Goal: Task Accomplishment & Management: Manage account settings

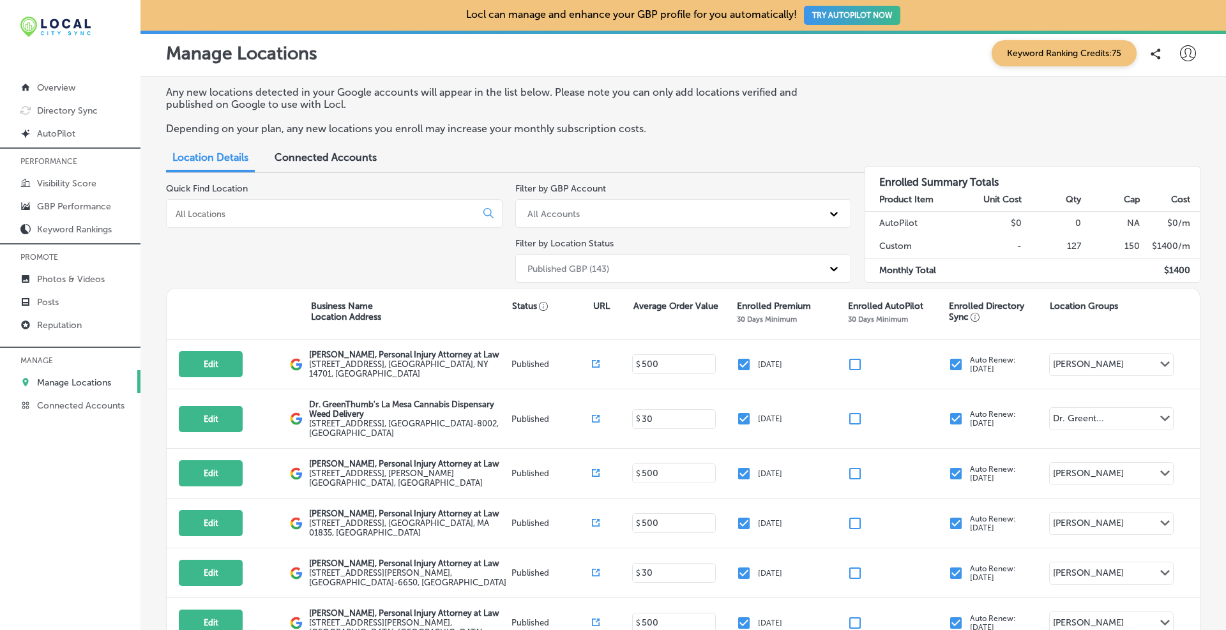
click at [260, 211] on input at bounding box center [323, 213] width 299 height 11
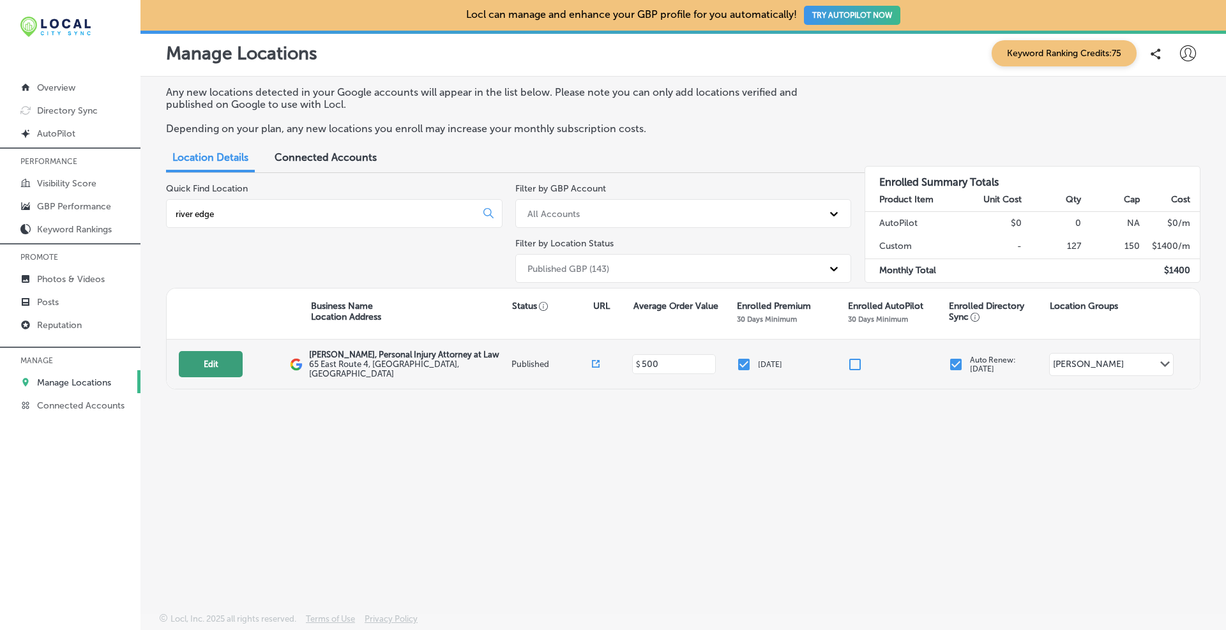
type input "river edge"
click at [208, 364] on button "Edit" at bounding box center [211, 364] width 64 height 26
select select "US"
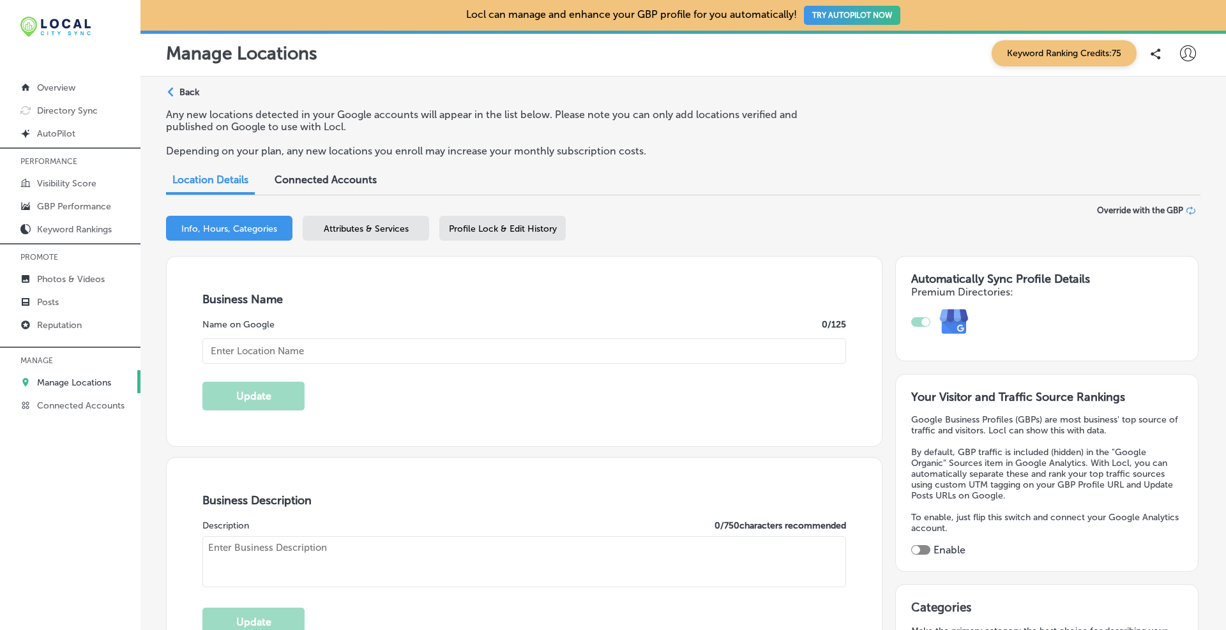
type input "[PERSON_NAME], Personal Injury Attorney at Law"
type input "65 East Route 4"
type input "River Edge"
type input "07661"
type input "US"
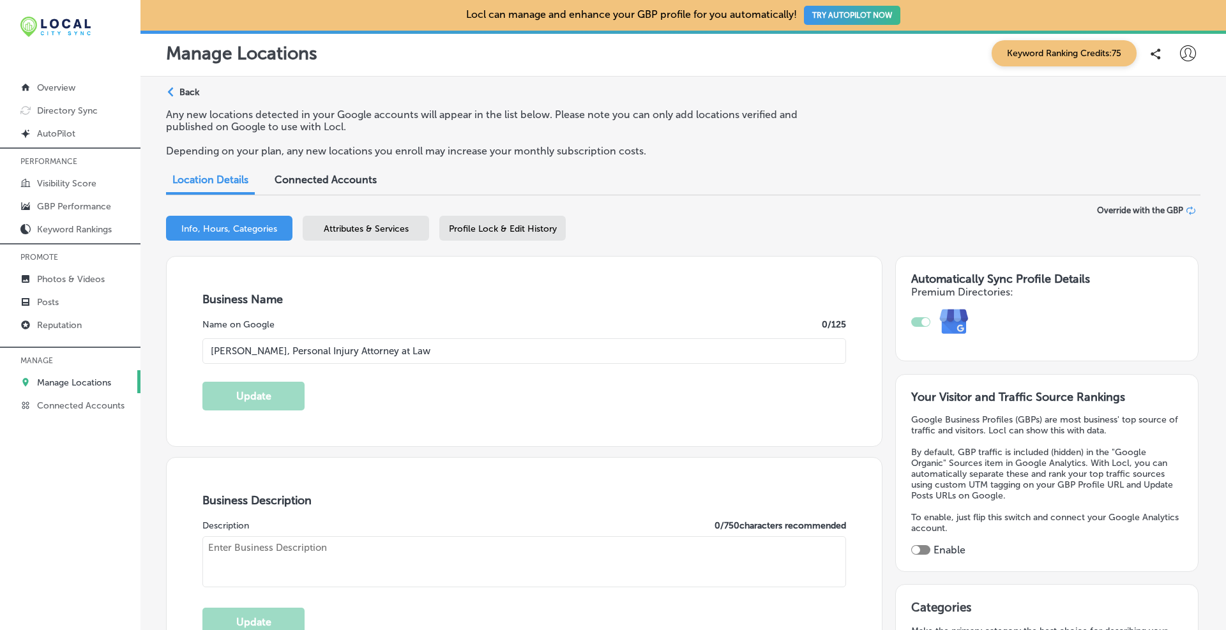
type input "https://www.brandonjbroderick.com/Locations/River-Edge-New-Jersey?utm_campaign=…"
type textarea "At Brandon J Broderick, Attorney at Law, we believe in empowering and uplifting…"
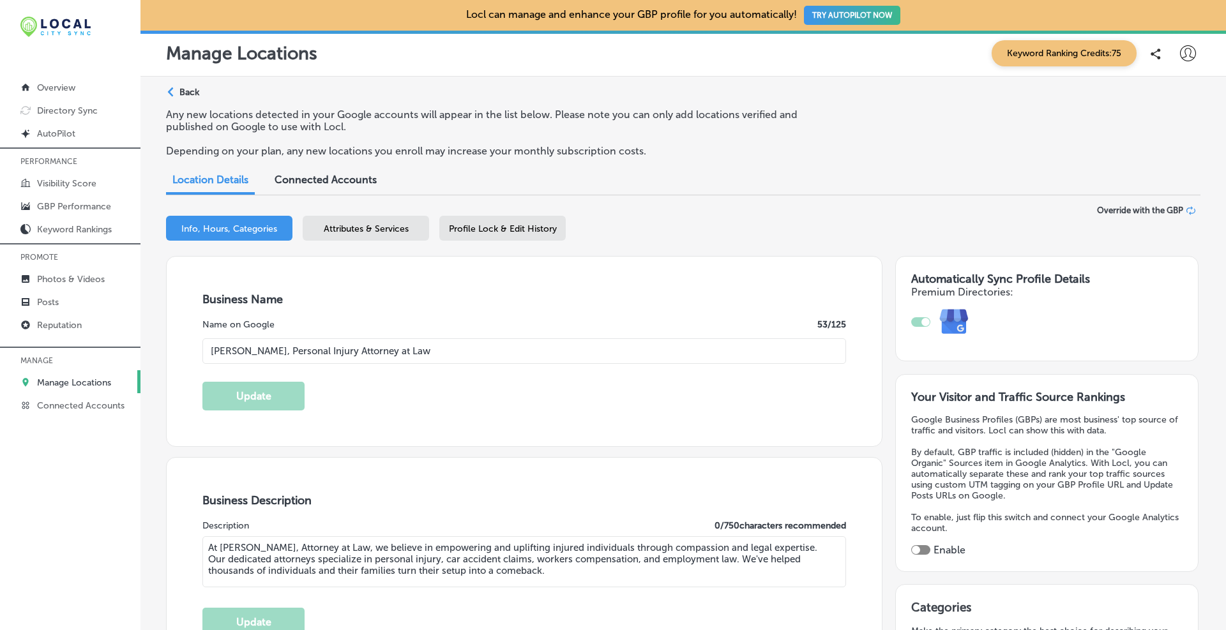
type input "+1 877 448 7350"
click at [469, 230] on span "Profile Lock & Edit History" at bounding box center [503, 228] width 108 height 11
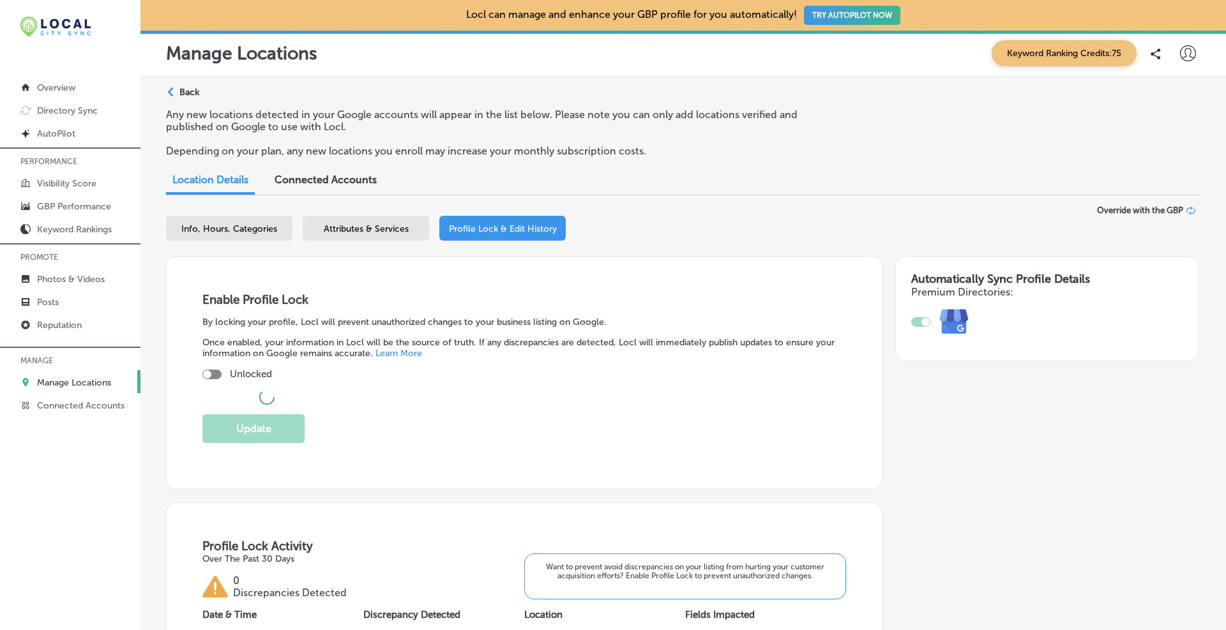
checkbox input "true"
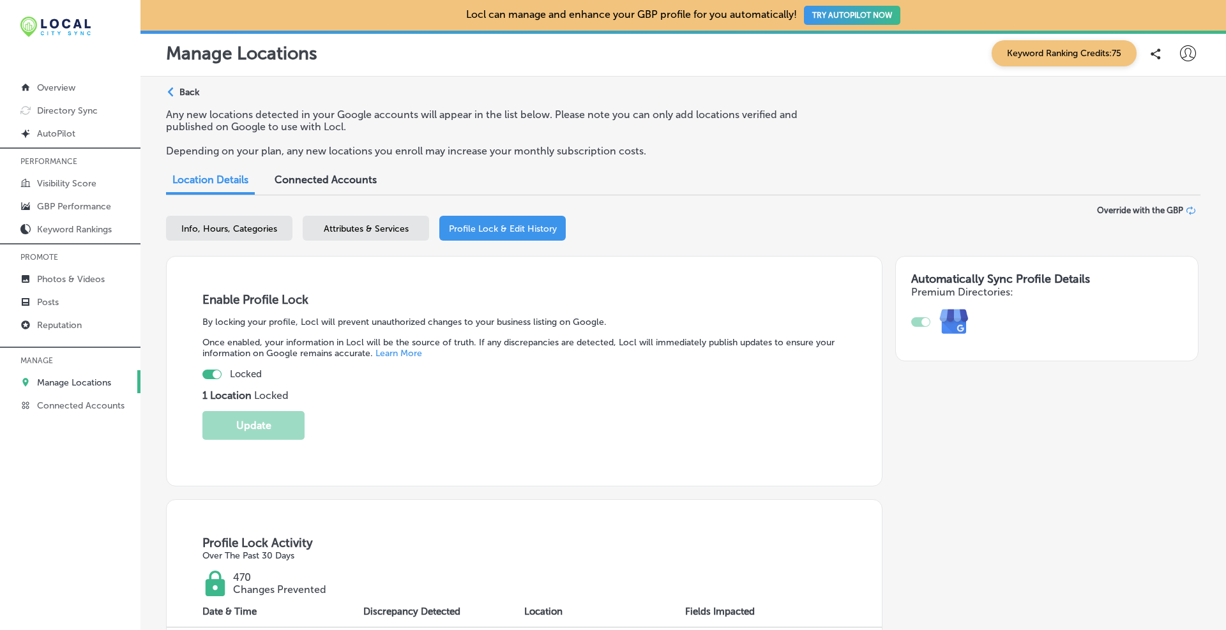
click at [240, 228] on span "Info, Hours, Categories" at bounding box center [229, 228] width 96 height 11
select select "US"
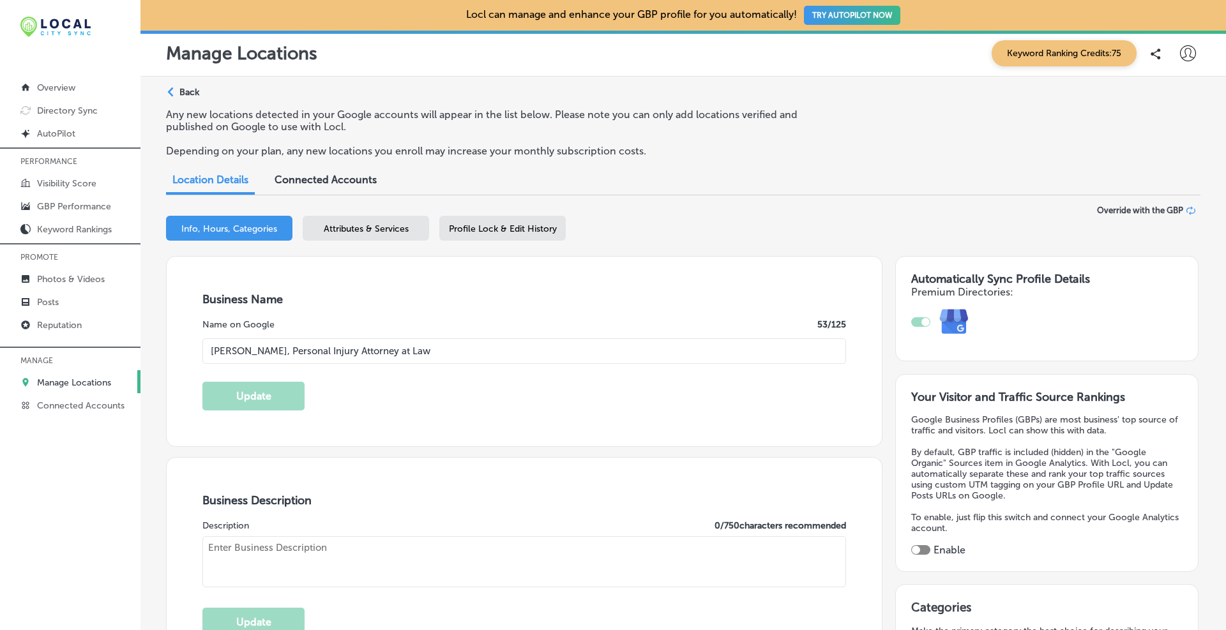
type input "65 East Route 4"
type input "River Edge"
type input "07661"
type input "US"
type input "https://www.brandonjbroderick.com/Locations/River-Edge-New-Jersey?utm_campaign=…"
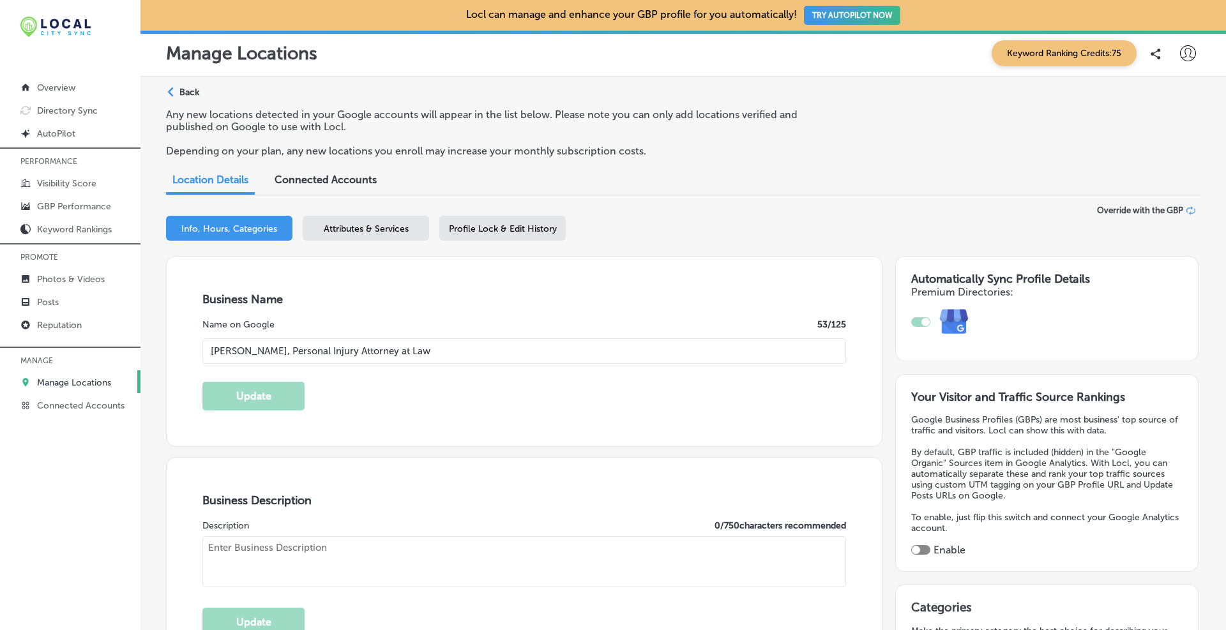
click at [463, 349] on input "Brandon J. Broderick, Personal Injury Attorney at Law" at bounding box center [524, 351] width 644 height 26
type textarea "At Brandon J Broderick, Attorney at Law, we believe in empowering and uplifting…"
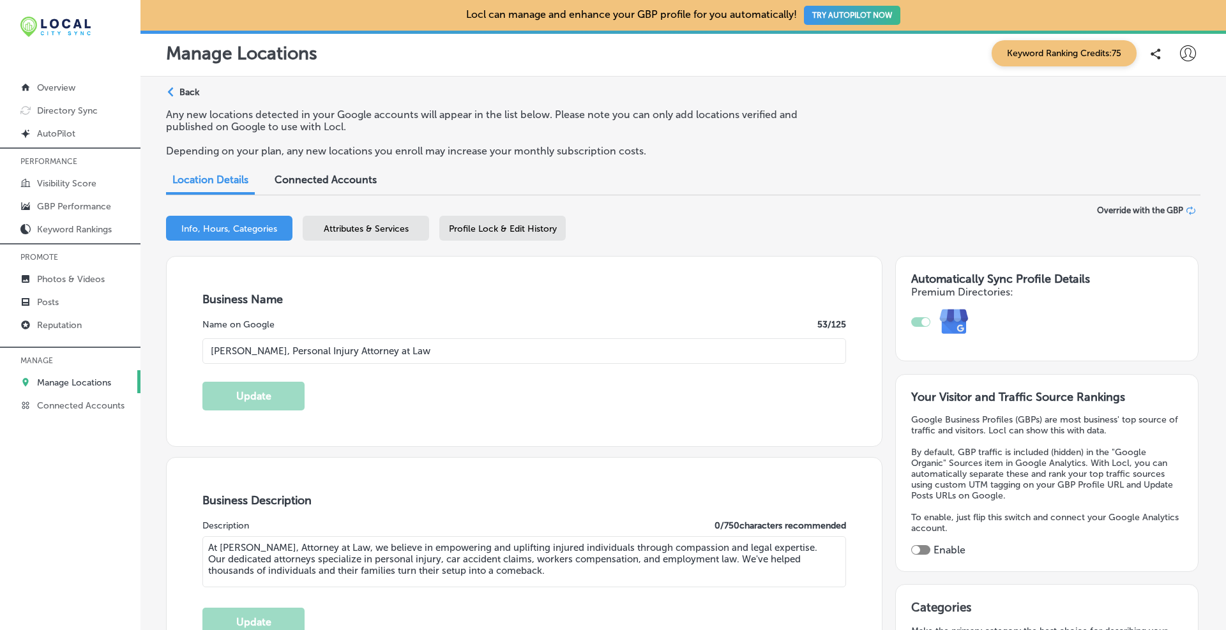
type input "+1 877 448 7350"
click at [496, 227] on span "Profile Lock & Edit History" at bounding box center [503, 228] width 108 height 11
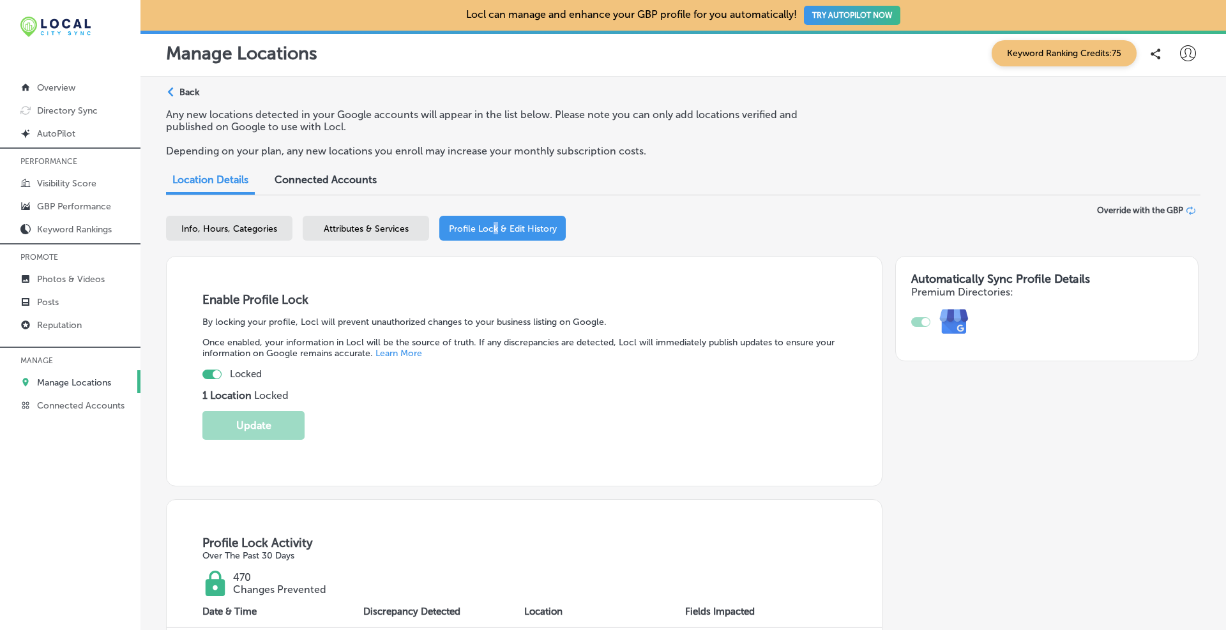
click at [213, 374] on div at bounding box center [217, 374] width 8 height 8
checkbox input "false"
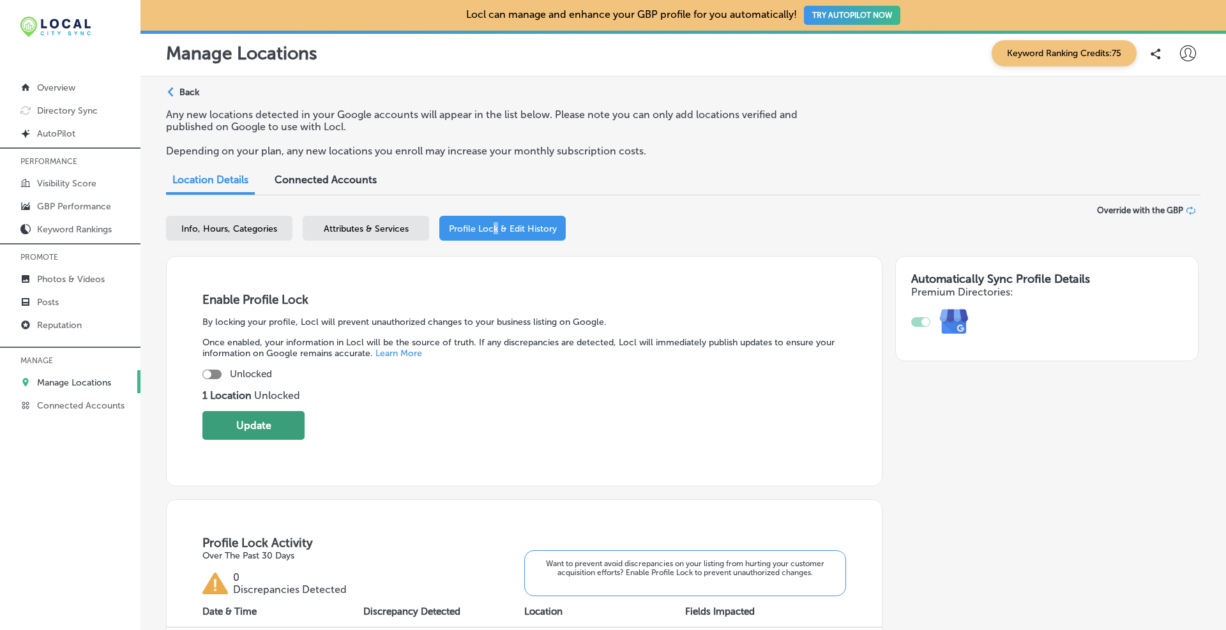
click at [245, 419] on button "Update" at bounding box center [253, 425] width 102 height 29
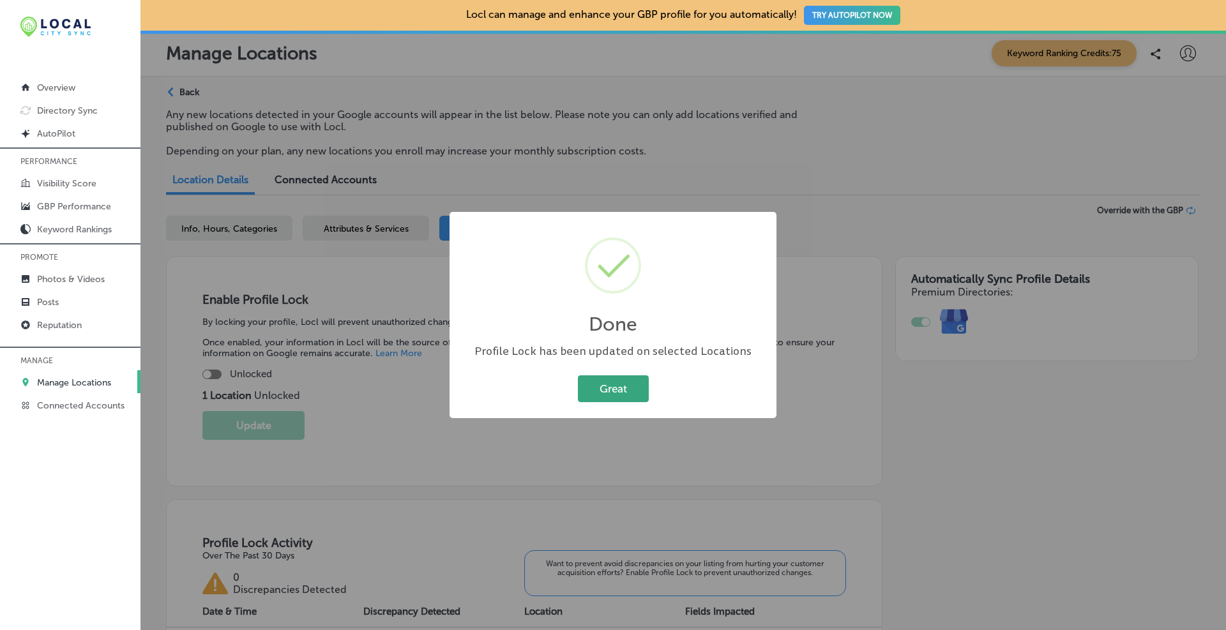
click at [622, 384] on button "Great" at bounding box center [613, 388] width 71 height 26
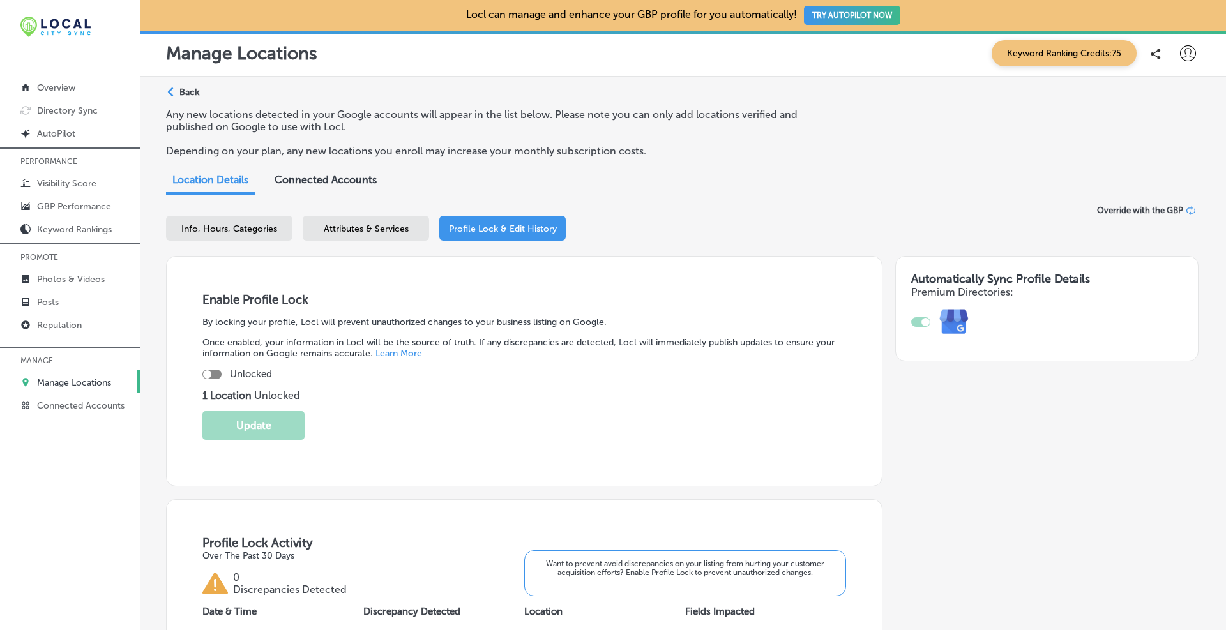
click at [222, 228] on span "Info, Hours, Categories" at bounding box center [229, 228] width 96 height 11
select select "US"
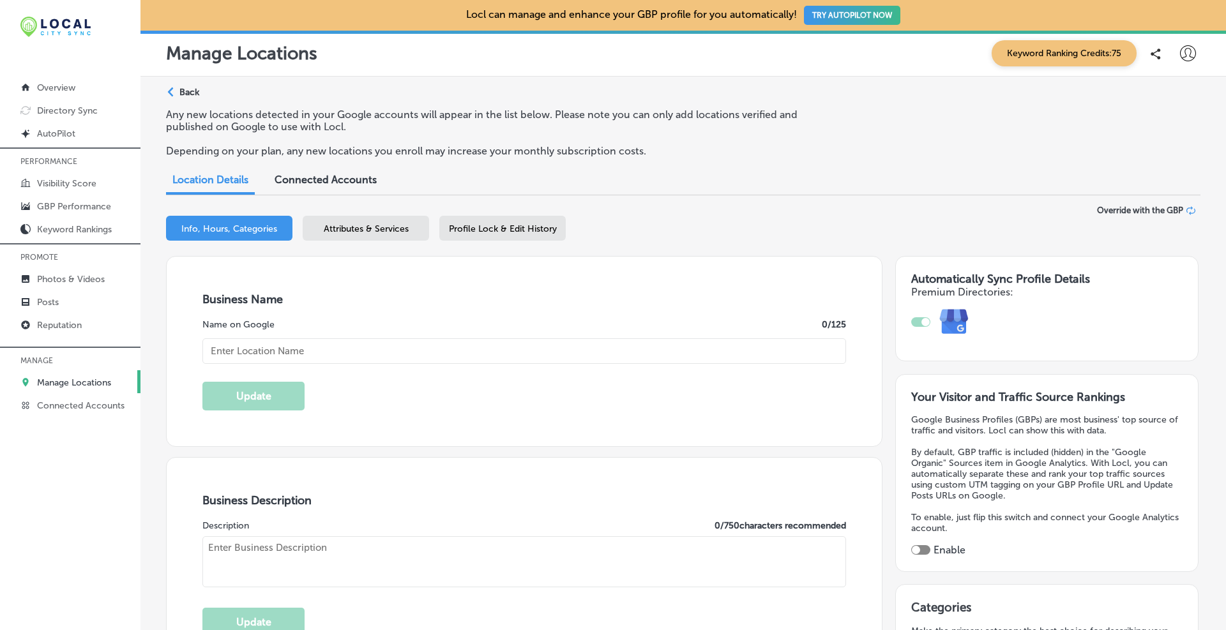
type input "Brandon J. Broderick, Personal Injury Attorney at Law"
type input "65 East Route 4"
type input "River Edge"
type input "07661"
type input "US"
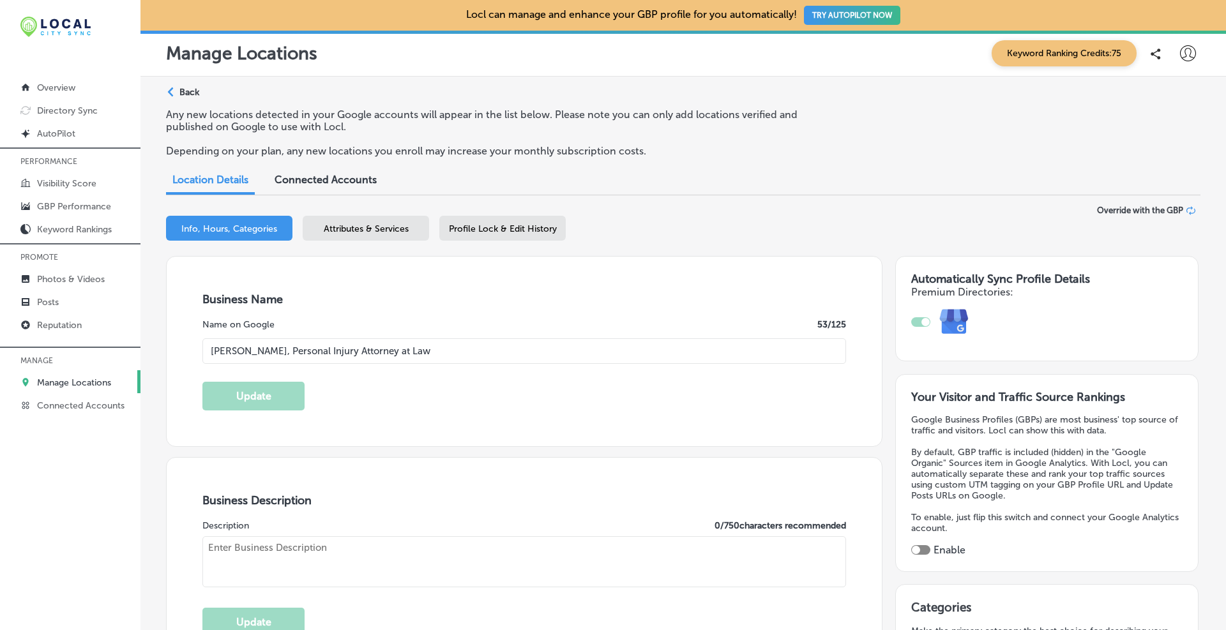
type input "https://www.brandonjbroderick.com/Locations/River-Edge-New-Jersey?utm_campaign=…"
type textarea "At Brandon J Broderick, Attorney at Law, we believe in empowering and uplifting…"
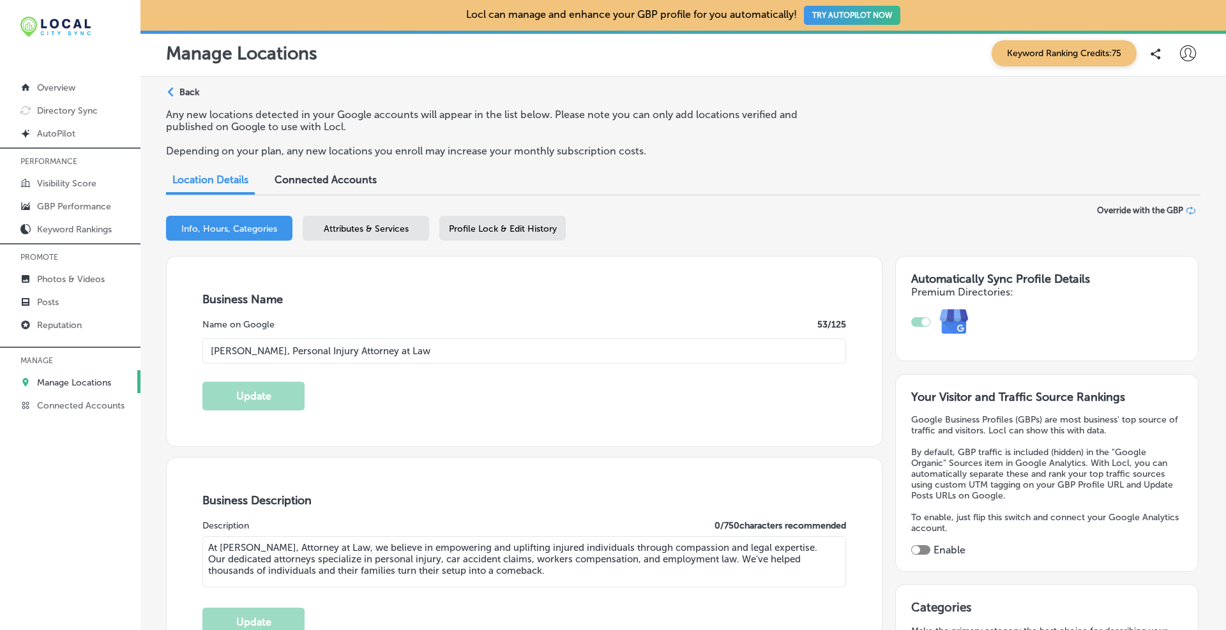
type input "+1 877 448 7350"
click at [461, 238] on div "Profile Lock & Edit History" at bounding box center [502, 228] width 126 height 25
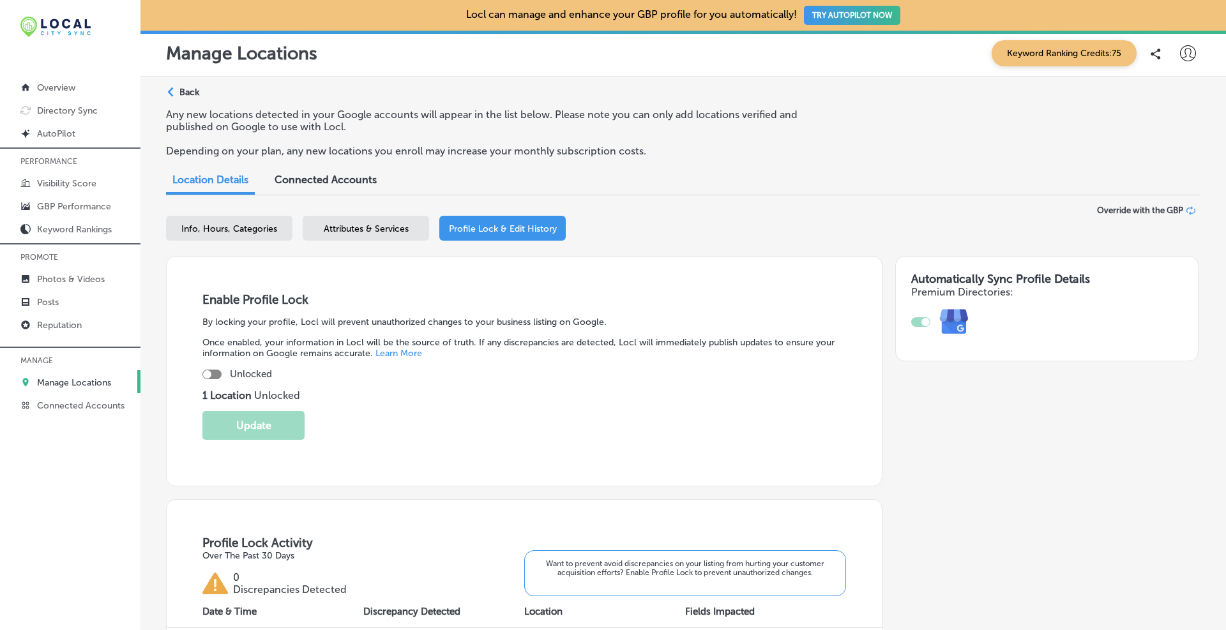
click at [213, 375] on div at bounding box center [211, 375] width 19 height 10
checkbox input "true"
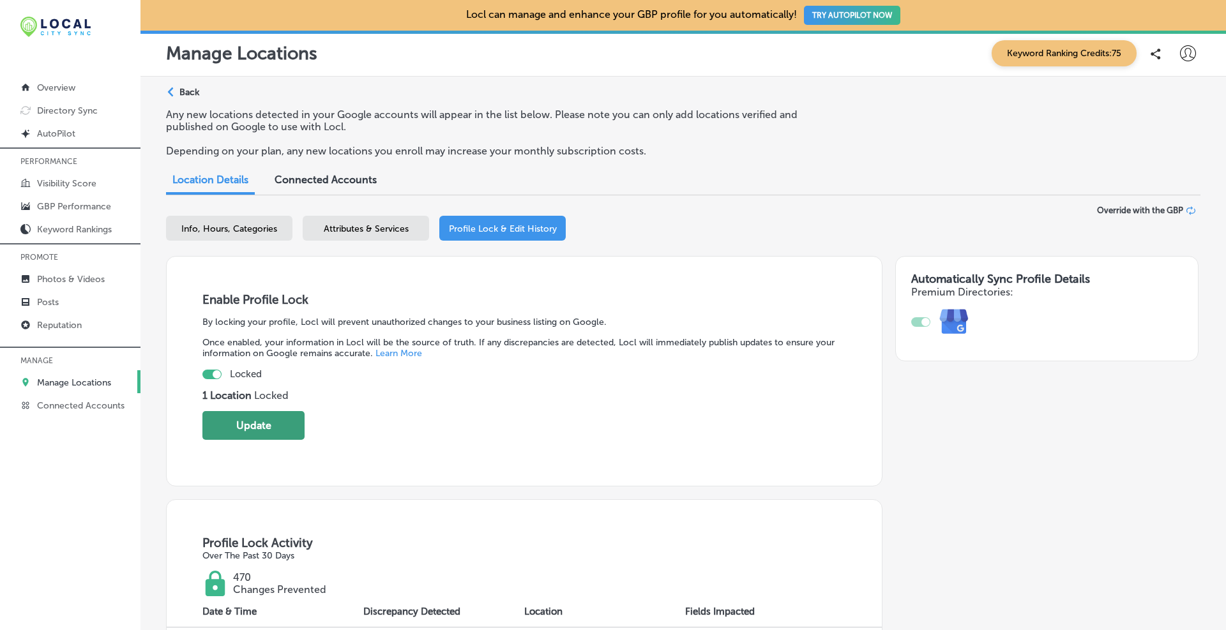
click at [248, 425] on button "Update" at bounding box center [253, 425] width 102 height 29
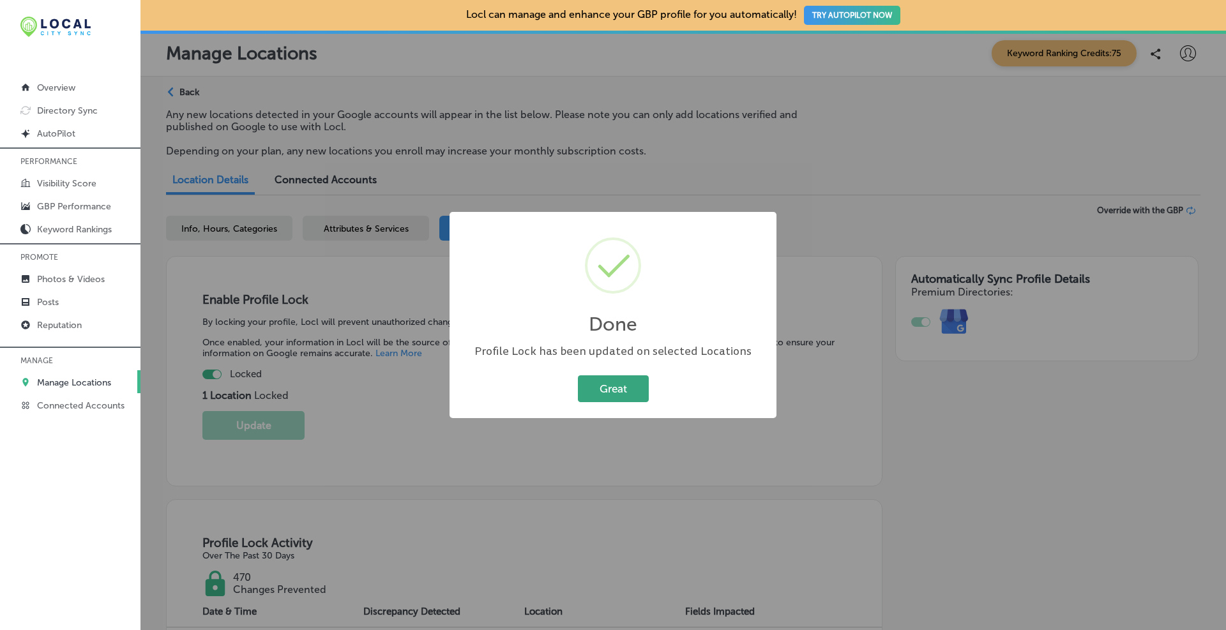
click at [603, 393] on button "Great" at bounding box center [613, 388] width 71 height 26
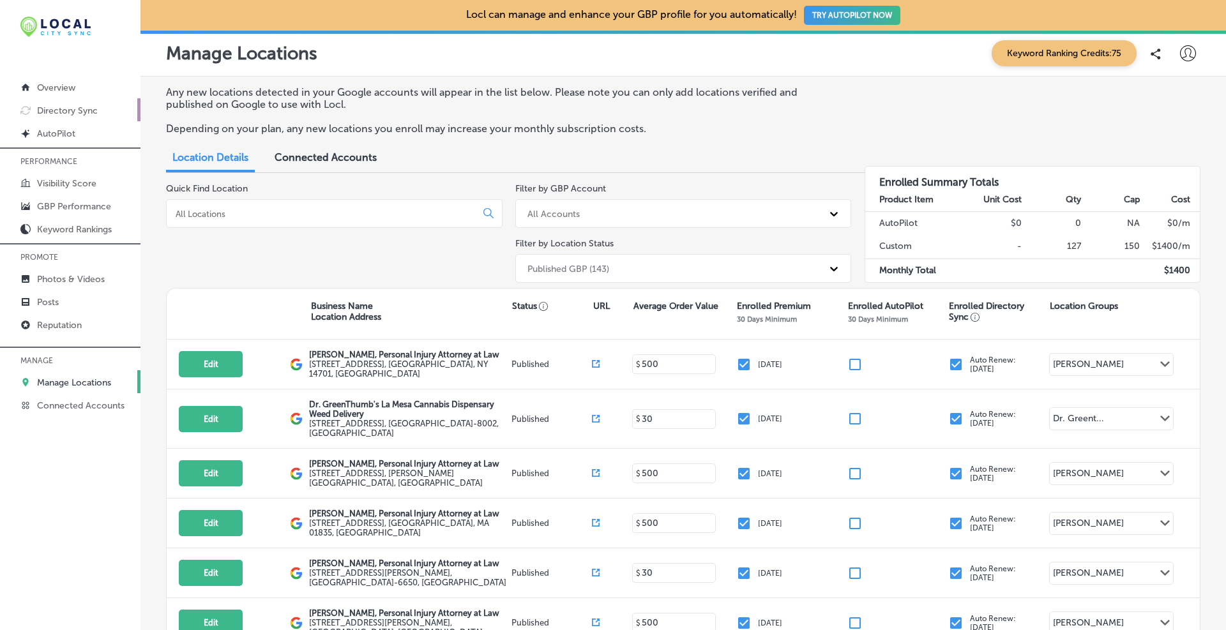
click at [64, 112] on p "Directory Sync" at bounding box center [67, 110] width 61 height 11
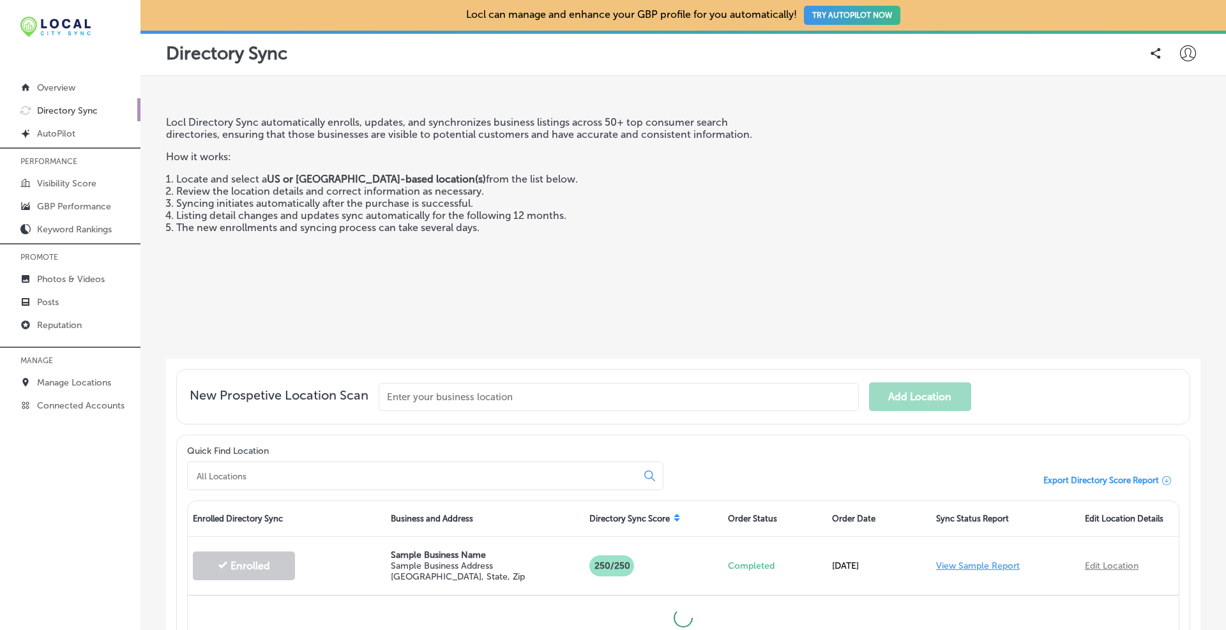
scroll to position [107, 0]
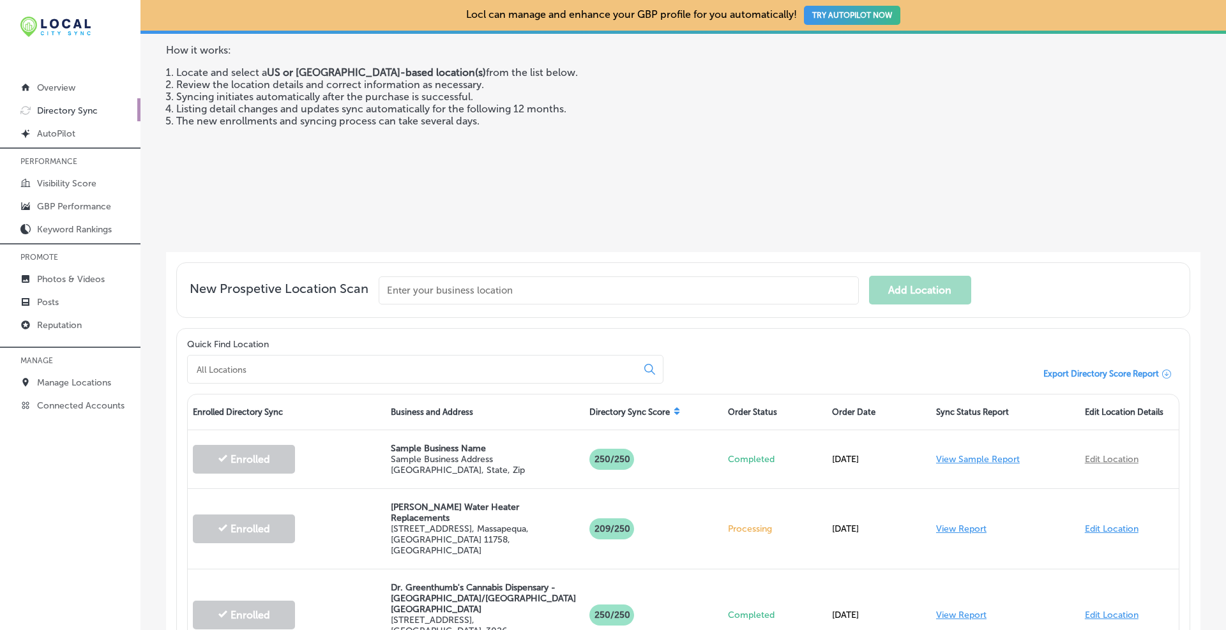
click at [443, 290] on input "text" at bounding box center [619, 290] width 480 height 28
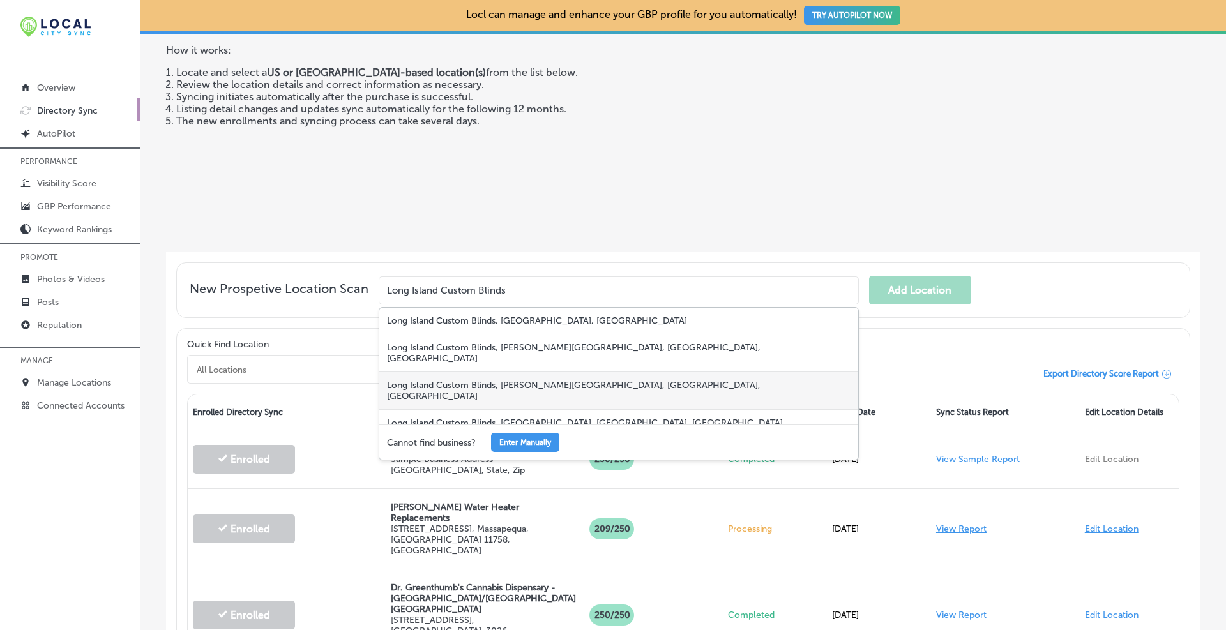
click at [552, 374] on div "Long Island Custom Blinds, Glen Cove Road, Greenvale, NY, USA" at bounding box center [618, 391] width 479 height 38
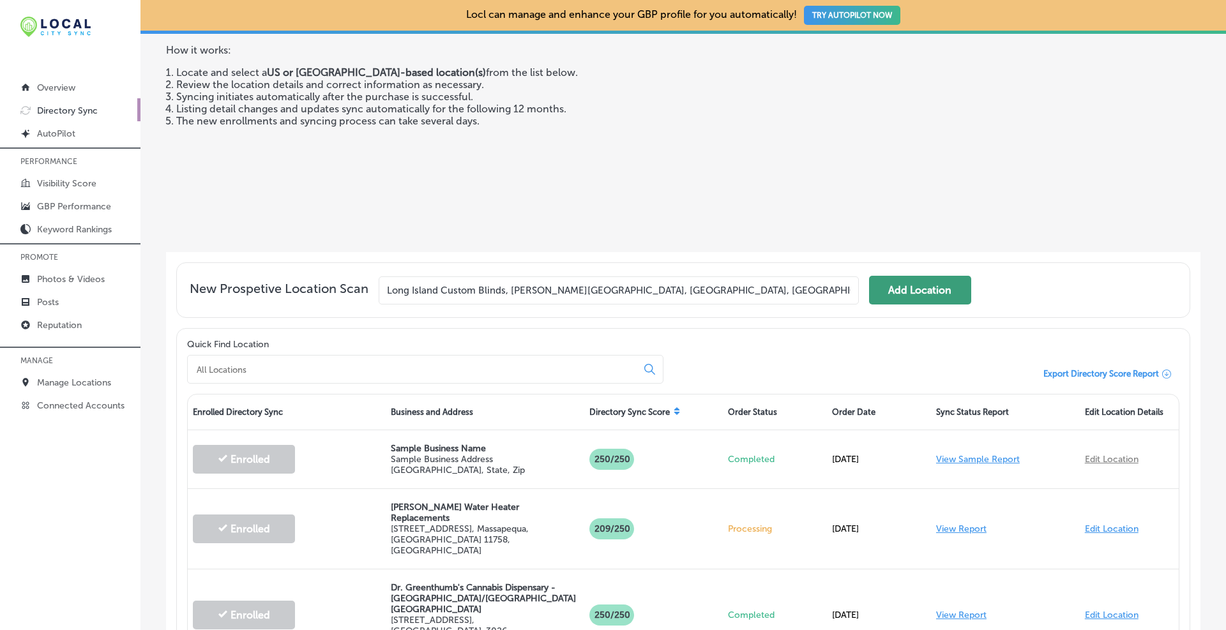
click at [896, 292] on button "Add Location" at bounding box center [920, 290] width 102 height 29
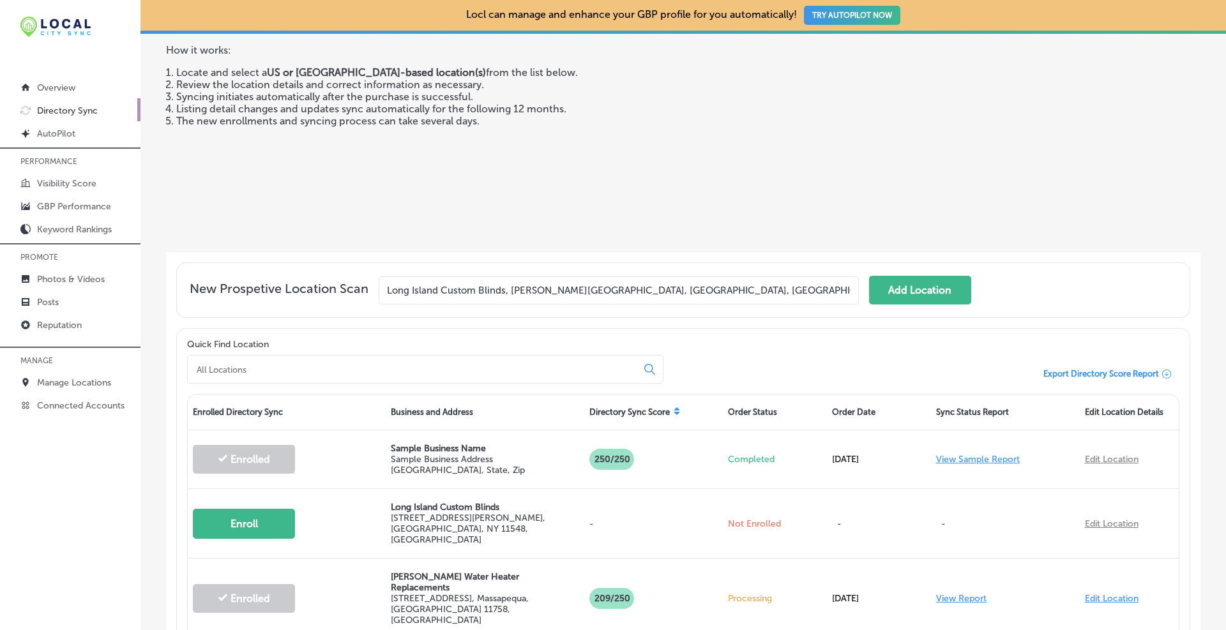
drag, startPoint x: 692, startPoint y: 289, endPoint x: 340, endPoint y: 280, distance: 352.0
click at [341, 281] on div "New Prospetive Location Scan Long Island Custom Blinds, Glen Cove Road, Greenva…" at bounding box center [683, 290] width 987 height 29
paste input "text"
type input "Long Island Custom Blinds"
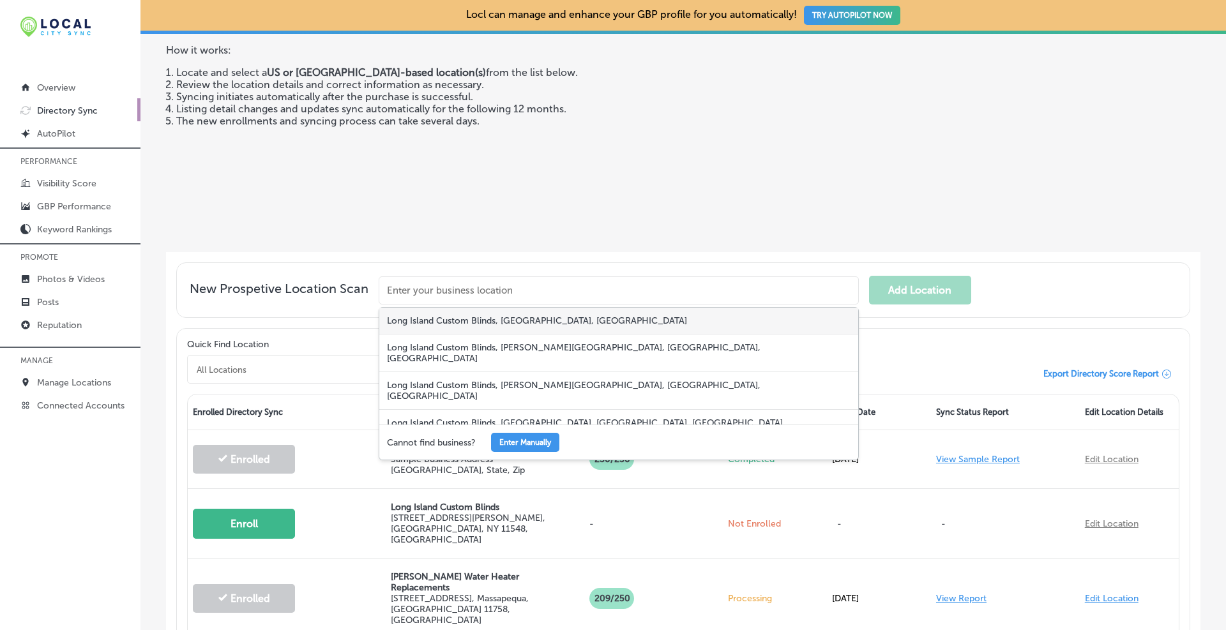
click at [538, 318] on div "Long Island Custom Blinds, Broadhollow Road, Melville, NY, USA" at bounding box center [618, 321] width 479 height 27
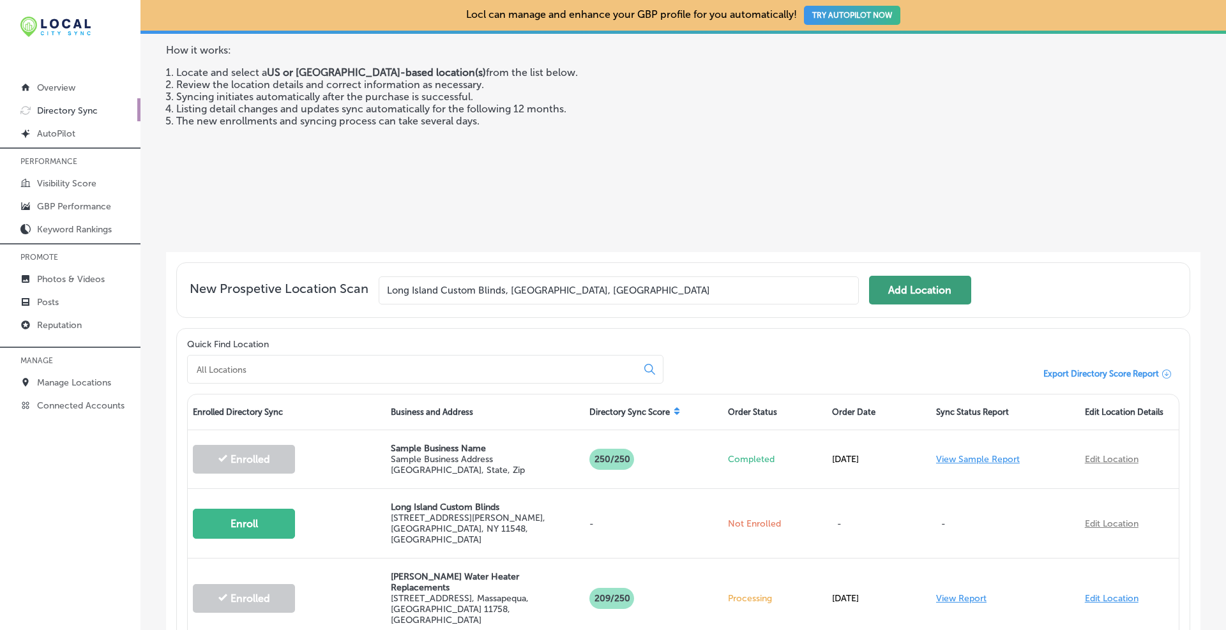
click at [929, 288] on button "Add Location" at bounding box center [920, 290] width 102 height 29
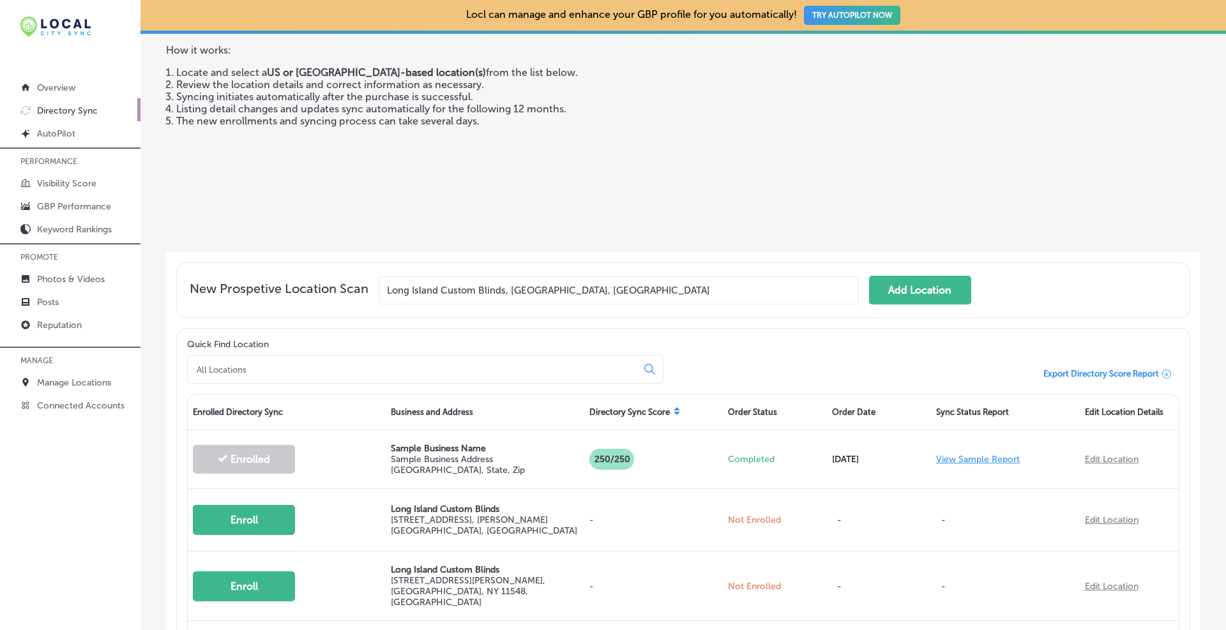
drag, startPoint x: 715, startPoint y: 284, endPoint x: 331, endPoint y: 290, distance: 383.2
click at [330, 291] on div "New Prospetive Location Scan Long Island Custom Blinds, Broadhollow Road, Melvi…" at bounding box center [683, 290] width 987 height 29
paste input "text"
type input "Long Island Custom Blinds"
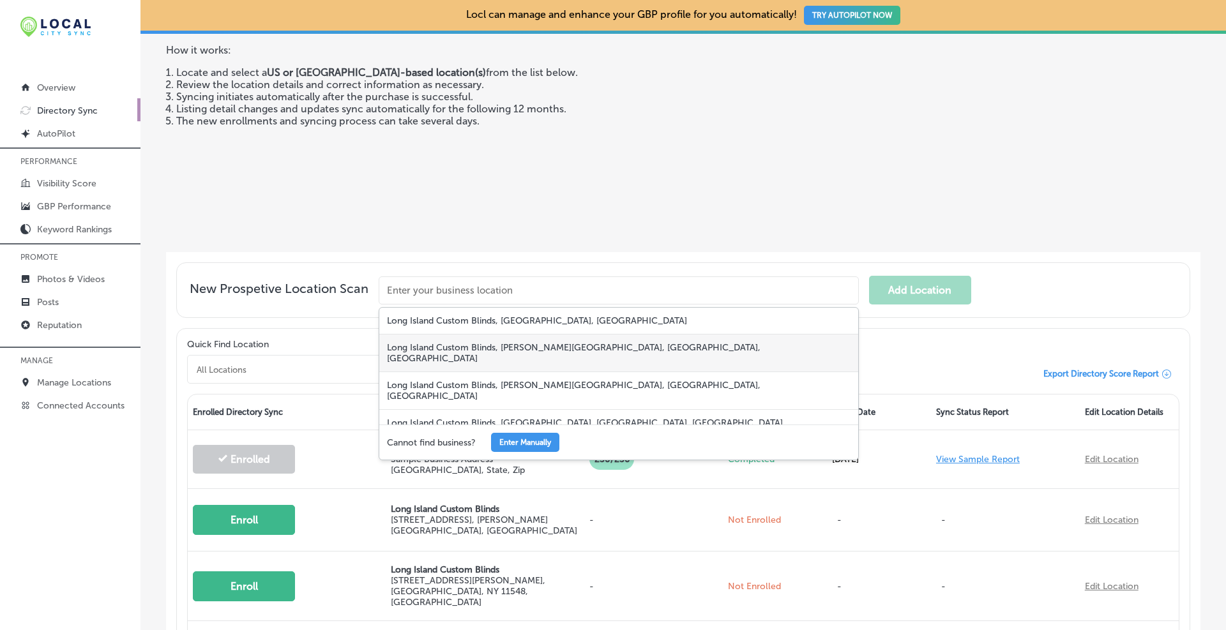
click at [576, 342] on div "Long Island Custom Blinds, Fisher Ave, Merrick, NY, USA" at bounding box center [618, 354] width 479 height 38
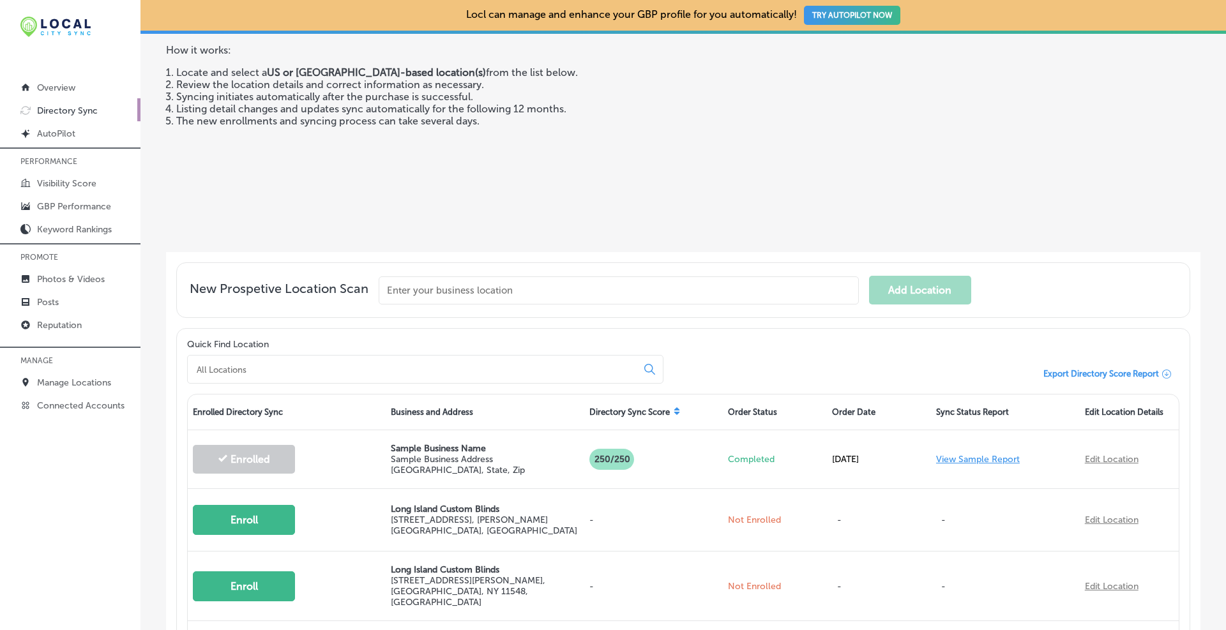
type input "Long Island Custom Blinds, Fisher Ave, Merrick, NY, USA"
click at [889, 286] on button "Add Location" at bounding box center [920, 290] width 102 height 29
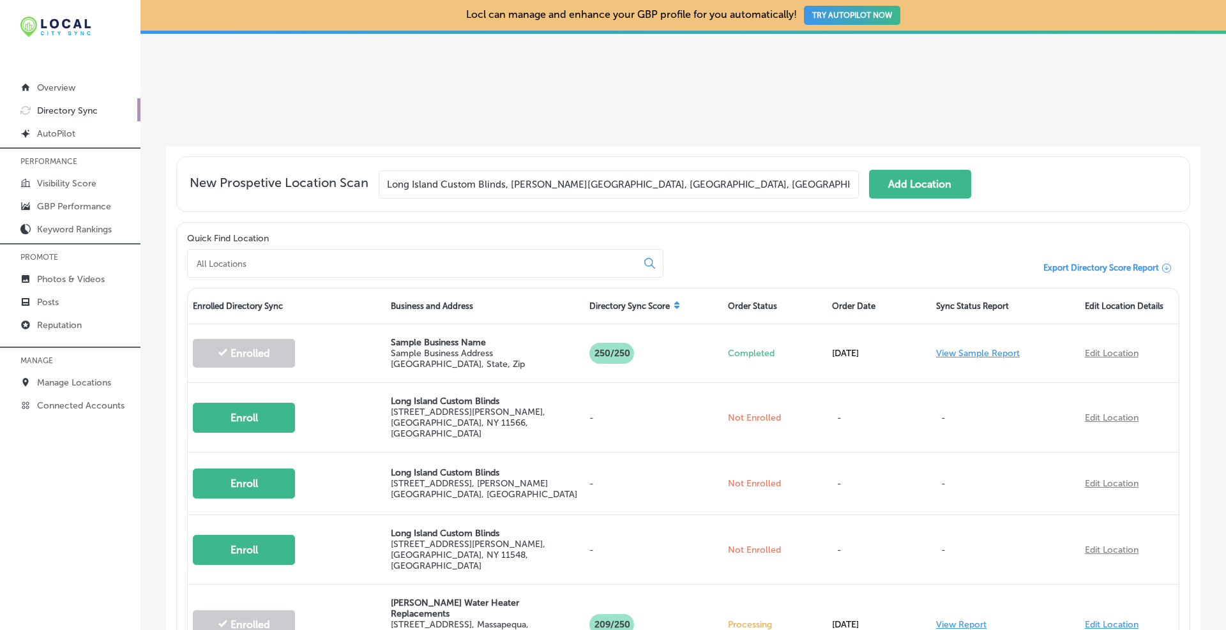
scroll to position [319, 0]
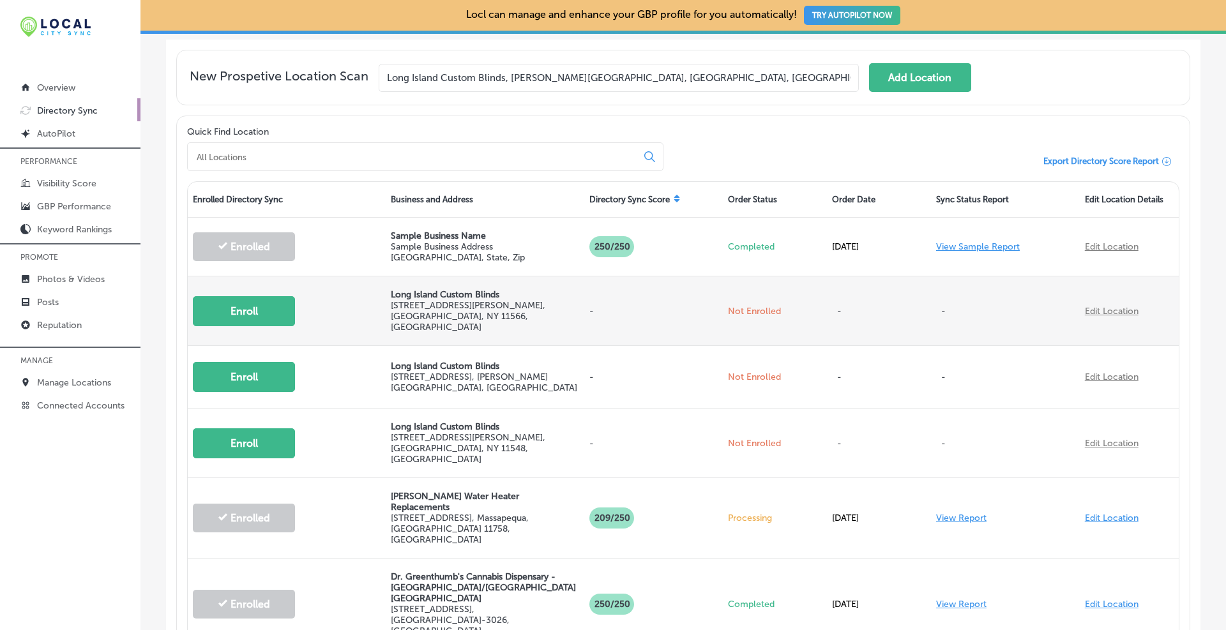
click at [261, 305] on button "Enroll" at bounding box center [244, 311] width 102 height 30
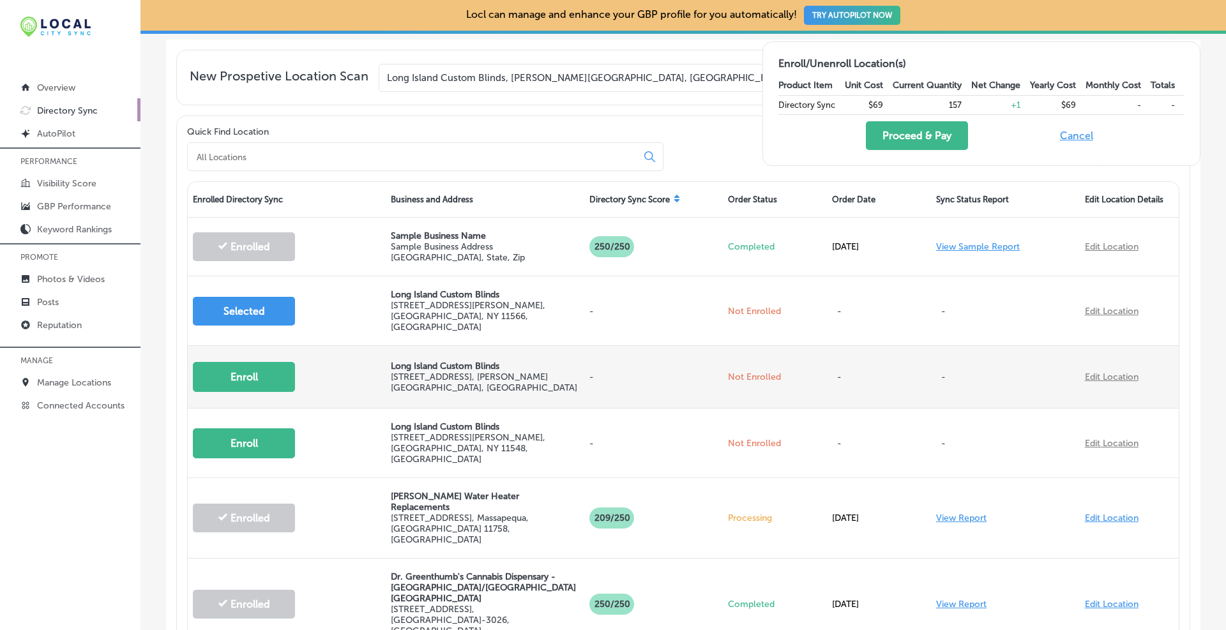
click at [233, 368] on button "Enroll" at bounding box center [244, 377] width 102 height 30
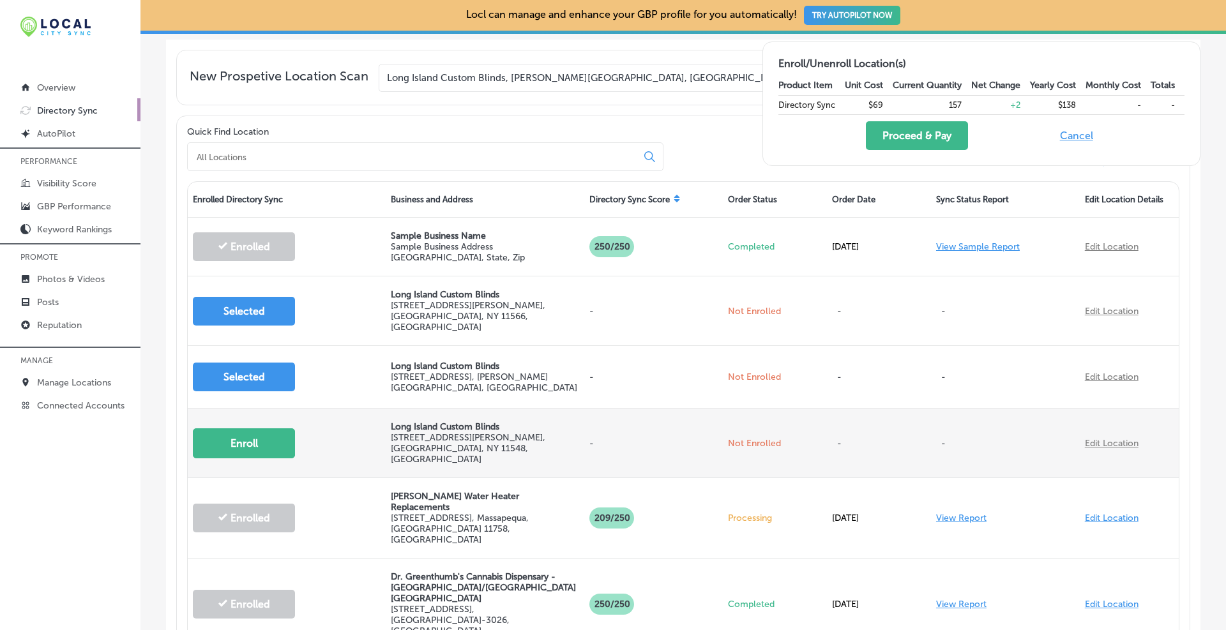
click at [236, 428] on button "Enroll" at bounding box center [244, 443] width 102 height 30
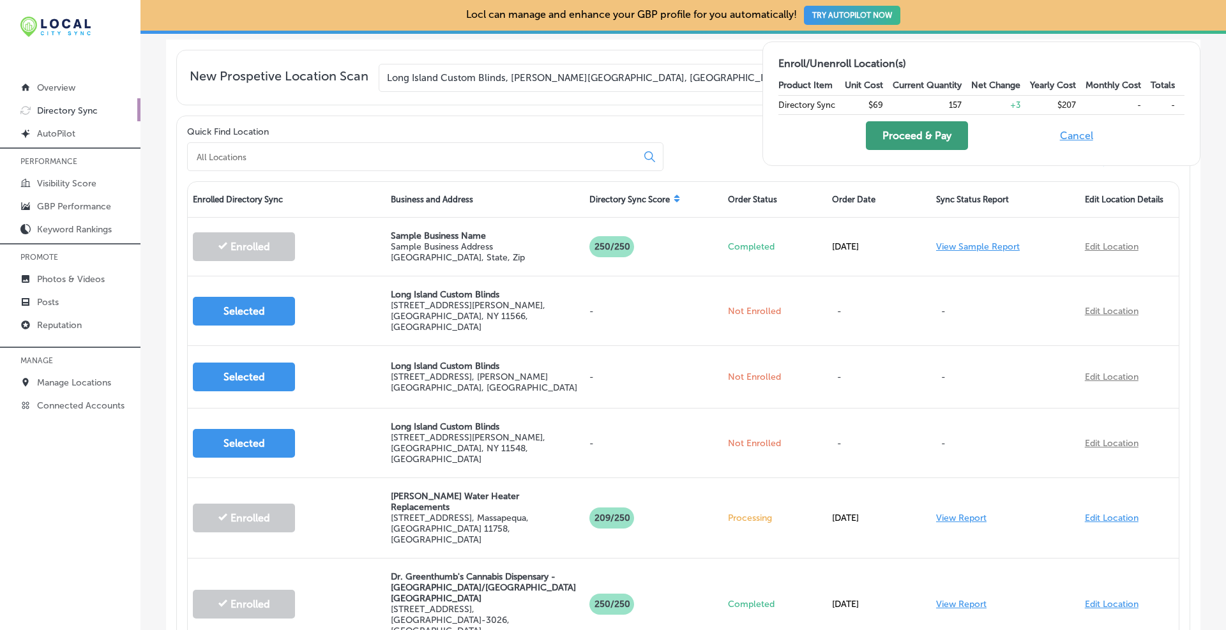
click at [921, 139] on button "Proceed & Pay" at bounding box center [917, 135] width 102 height 29
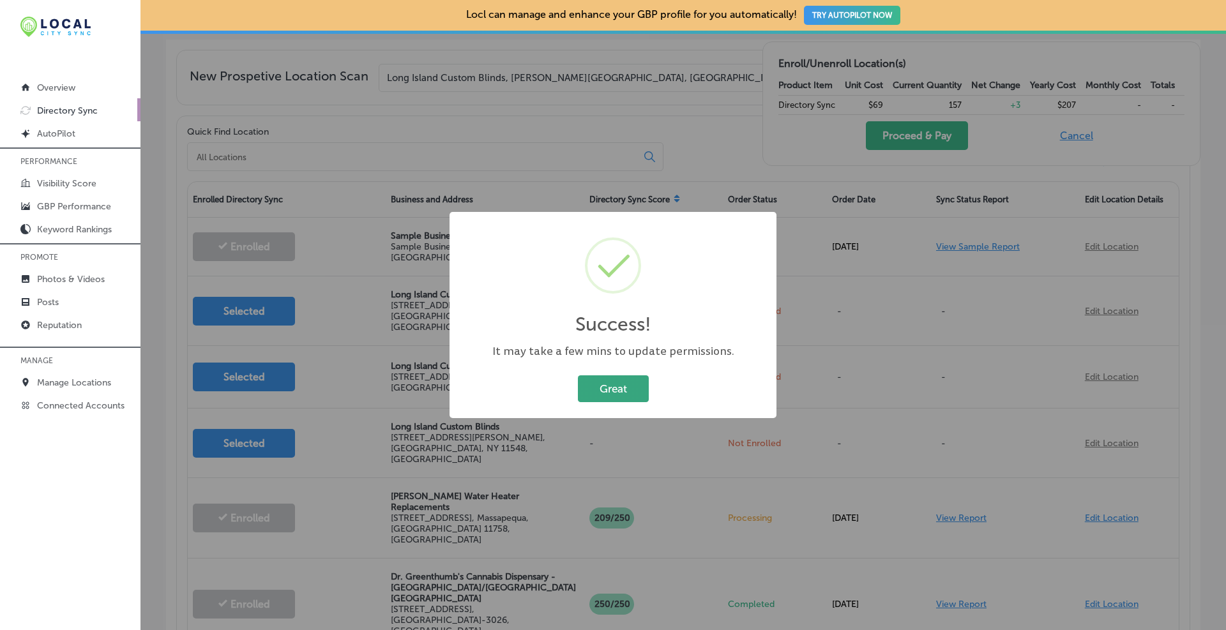
click at [615, 396] on button "Great" at bounding box center [613, 388] width 71 height 26
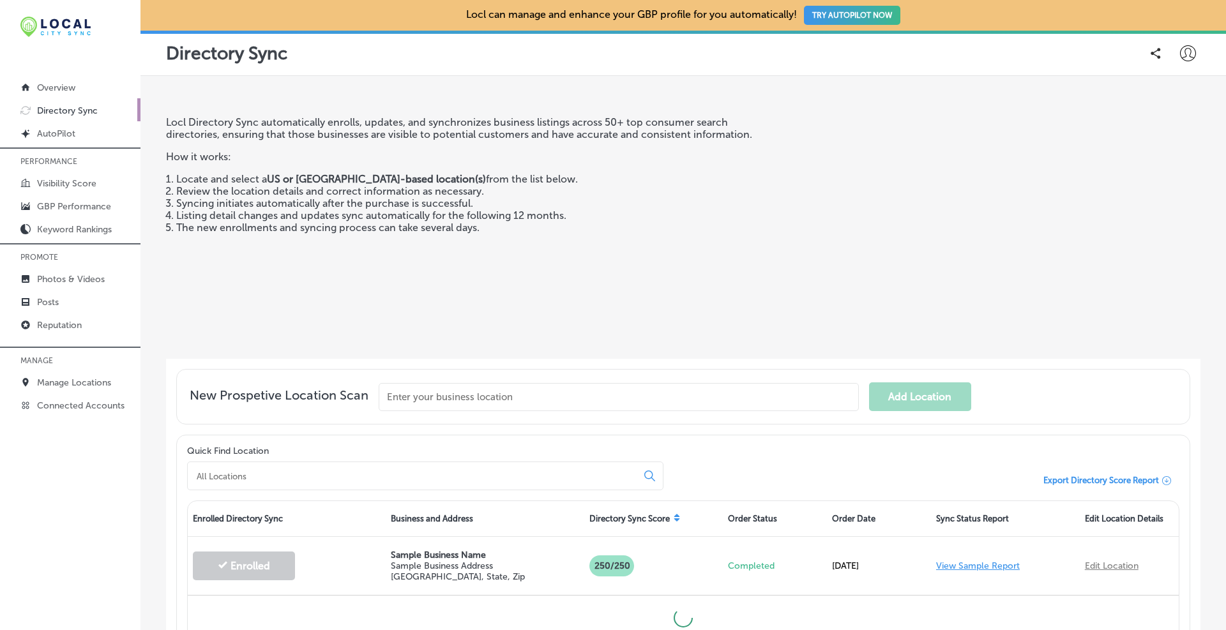
scroll to position [107, 0]
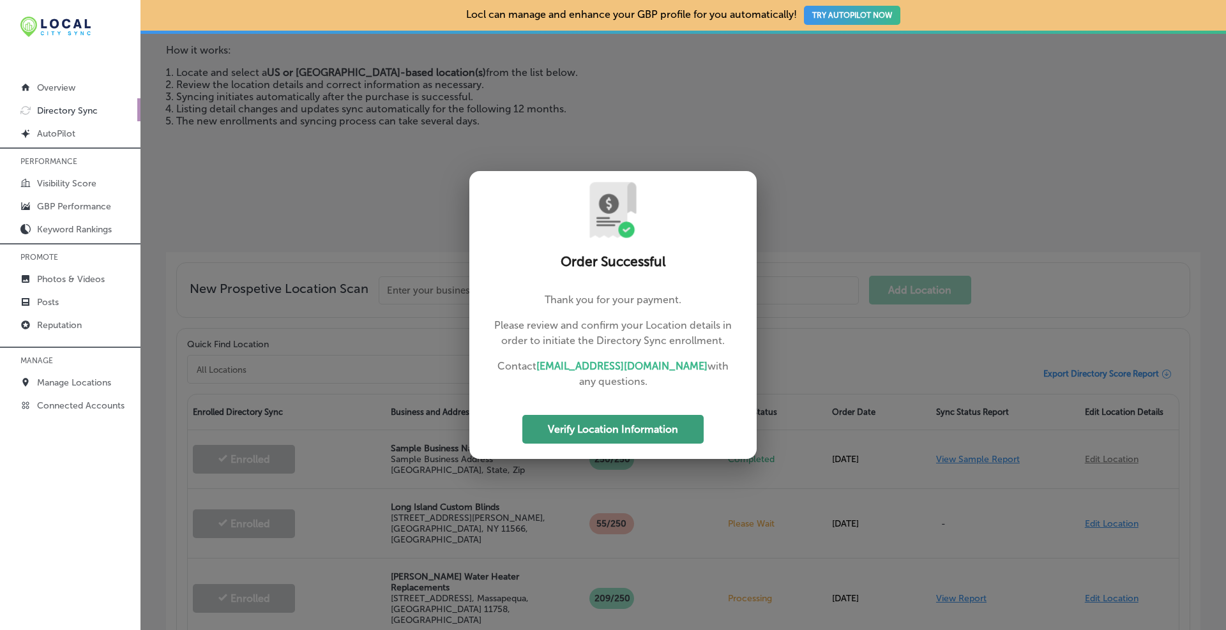
click at [586, 428] on button "Verify Location Information" at bounding box center [612, 429] width 181 height 29
select select "US"
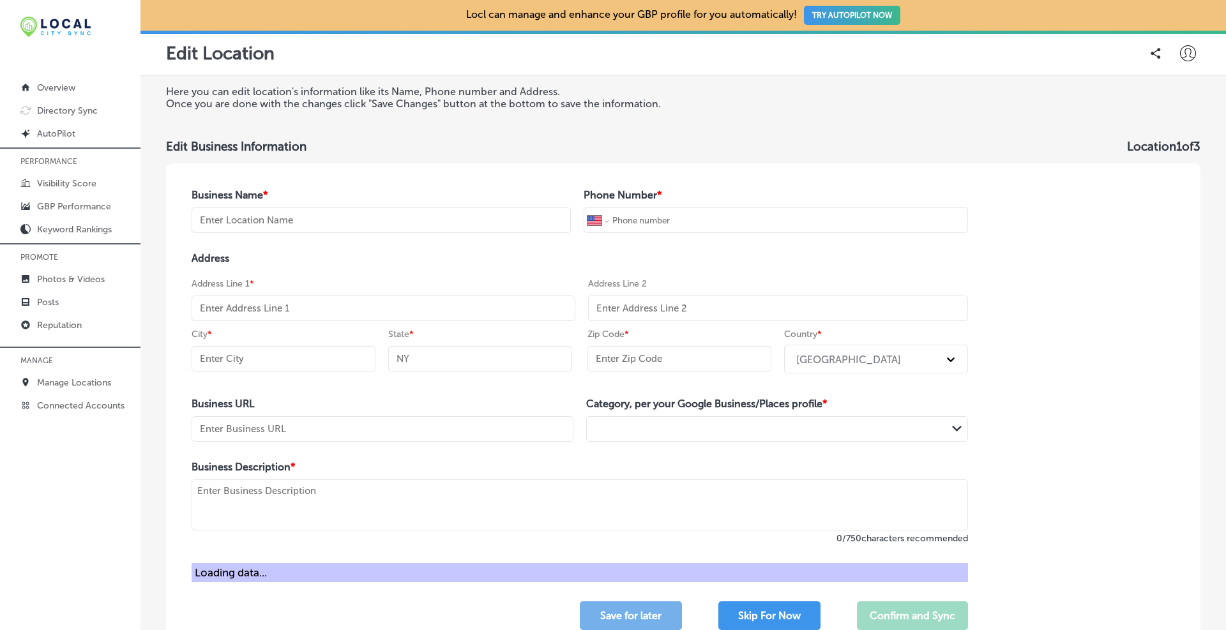
type input "Long Island Custom Blinds"
type input "+1 516 580 1958"
type input "2000, Ste122, Fisher Avenue"
type input "Merrick"
type input "NY"
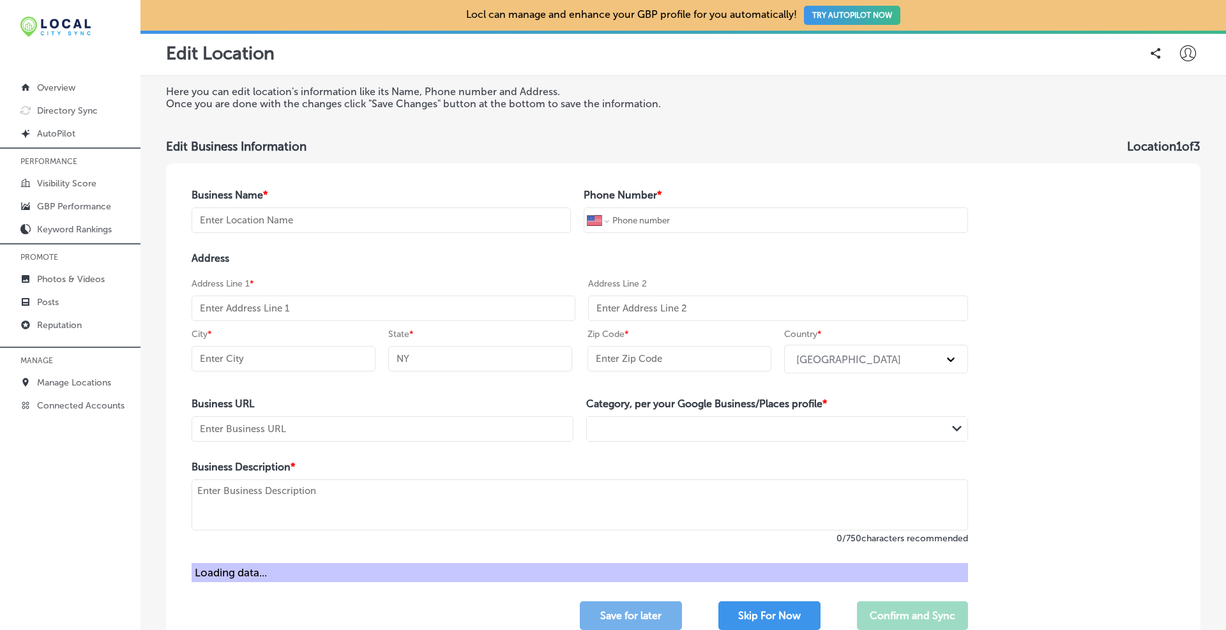
type input "11566"
type input "https://longislandcustomblinds.com/window-blinds-merrick"
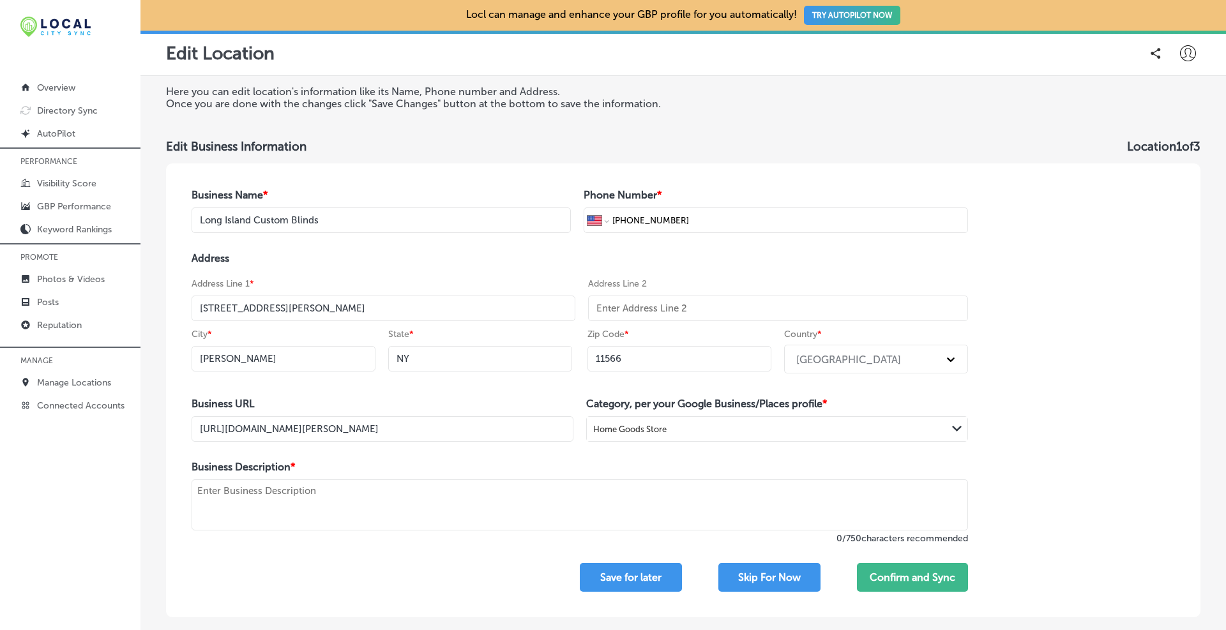
drag, startPoint x: 336, startPoint y: 303, endPoint x: 149, endPoint y: 299, distance: 186.5
click at [151, 301] on div "Here you can edit location's information like its Name, Phone number and Addres…" at bounding box center [683, 351] width 1086 height 551
paste input "Fisher Ave Ste122"
type input "2000 Fisher Ave Ste122"
click at [672, 432] on div "Home Goods Store" at bounding box center [754, 429] width 335 height 17
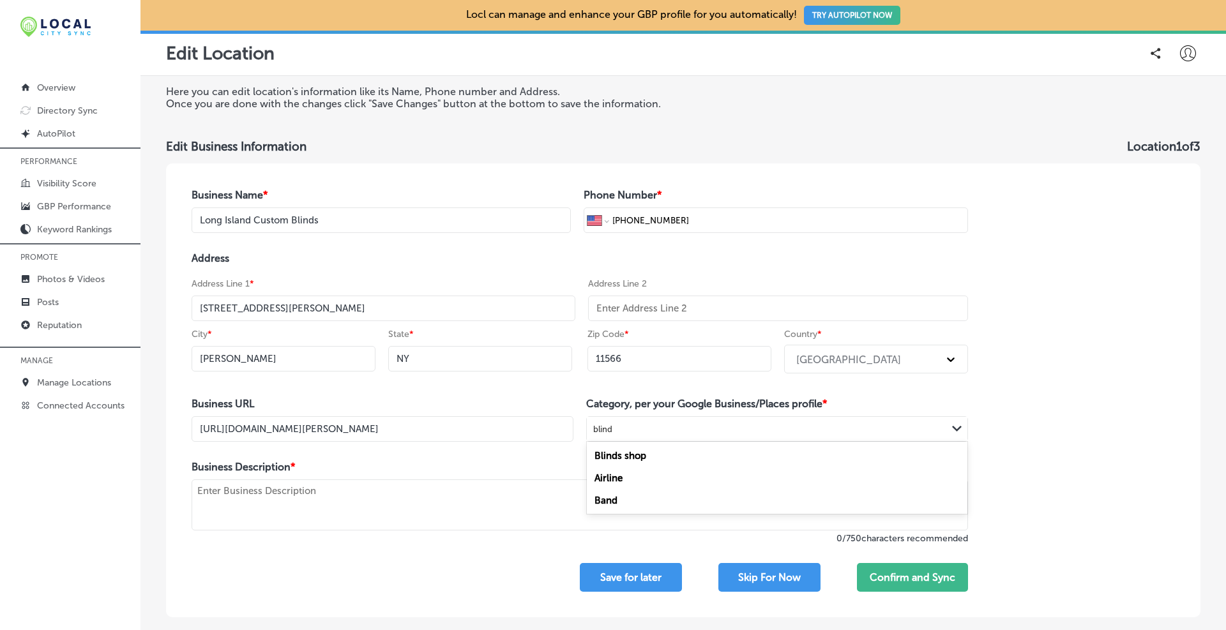
click at [630, 456] on label "Blinds shop" at bounding box center [620, 455] width 52 height 11
type input "blind"
click at [421, 494] on textarea at bounding box center [580, 505] width 776 height 51
paste textarea "Long Island Custom Blinds is a trusted window treatment shop based in Merrick, …"
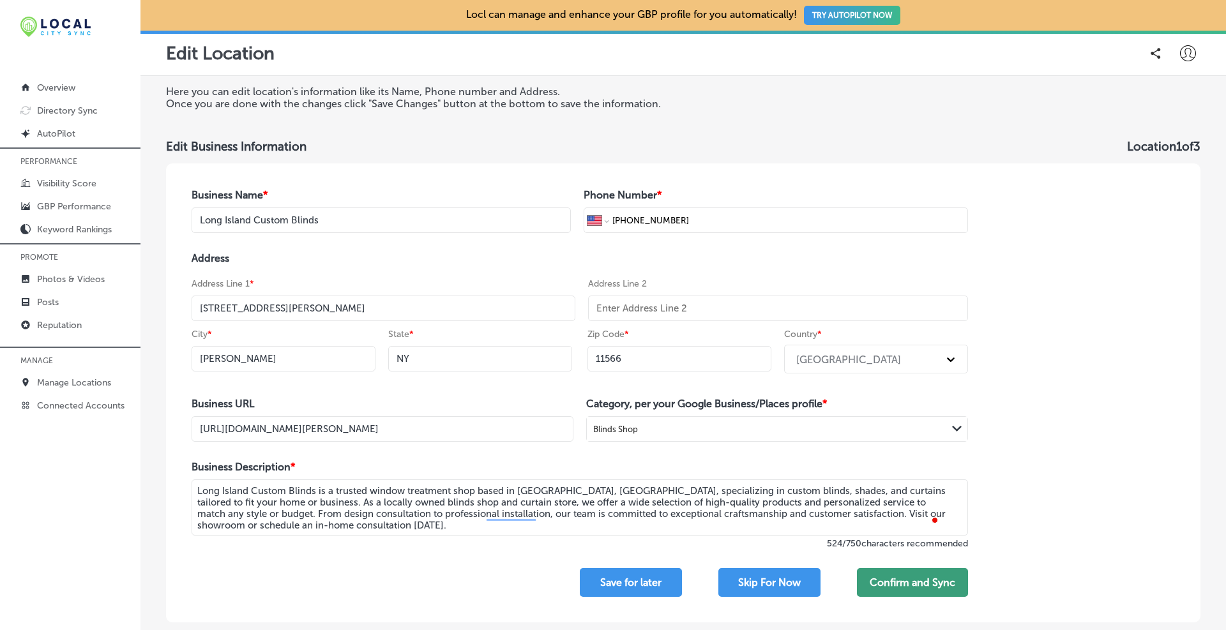
type textarea "Long Island Custom Blinds is a trusted window treatment shop based in Merrick, …"
click at [941, 584] on button "Confirm and Sync" at bounding box center [912, 582] width 111 height 29
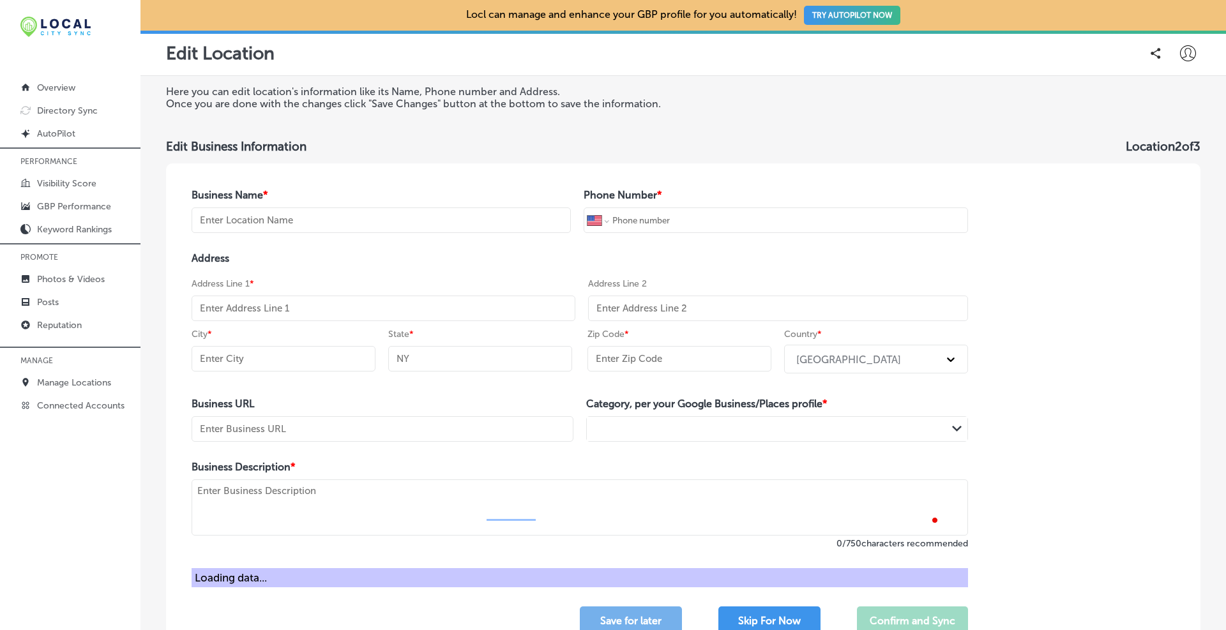
type input "Long Island Custom Blinds"
type input "+1 516 580 1958"
type input "[STREET_ADDRESS]"
type input "Melville"
type input "NY"
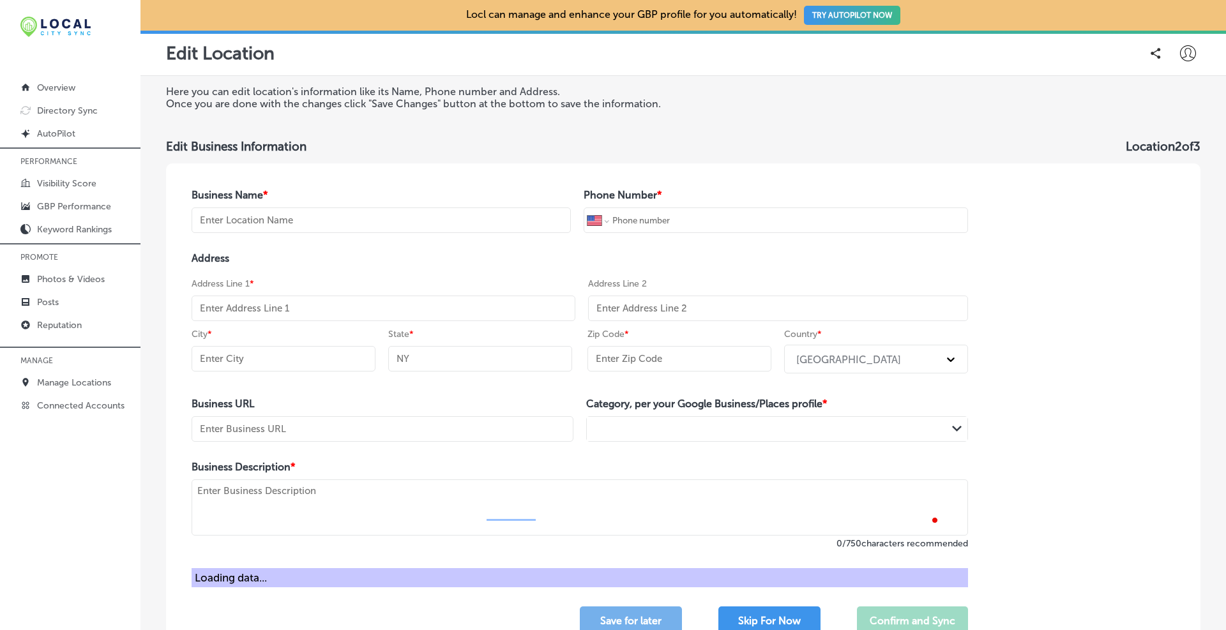
type input "11747"
type input "https://longislandcustomblinds.com/window-blinds-melville"
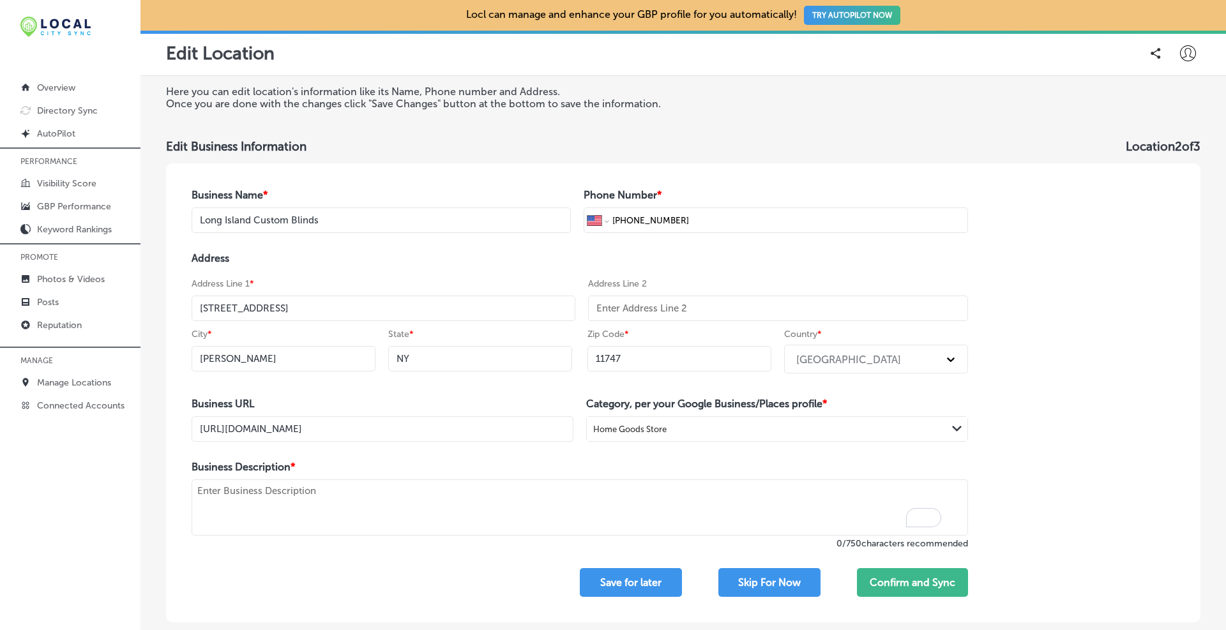
click at [278, 508] on textarea "To enrich screen reader interactions, please activate Accessibility in Grammarl…" at bounding box center [580, 508] width 776 height 56
paste textarea "Long Island Custom Blinds is a trusted window treatment shop based in Melville,…"
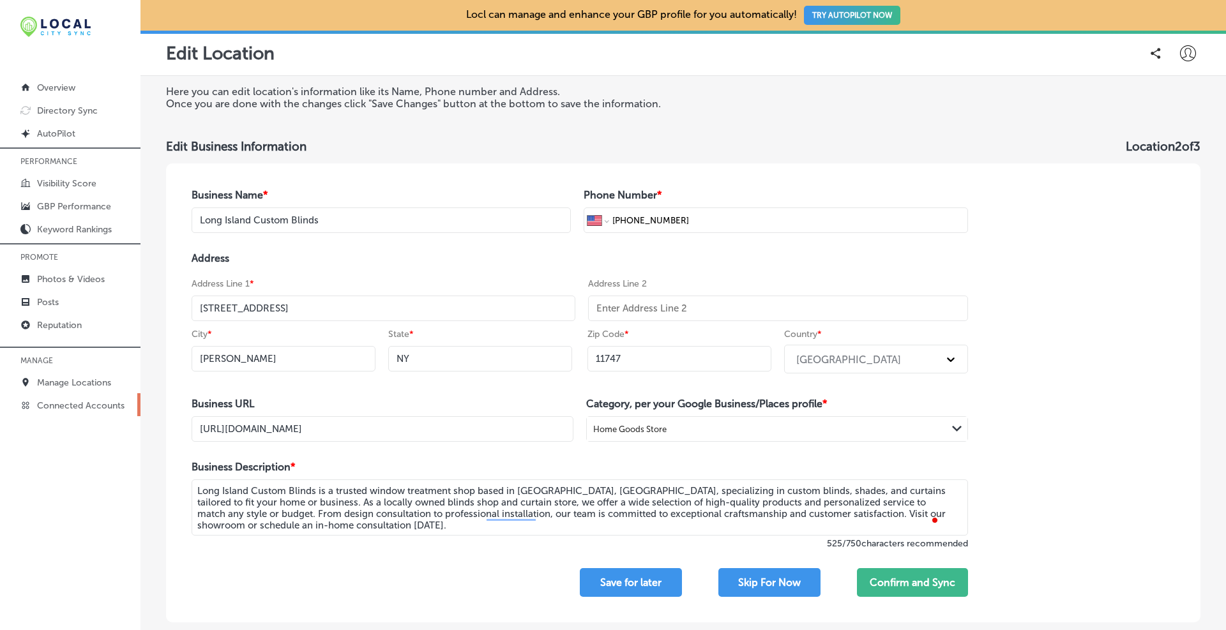
type textarea "Long Island Custom Blinds is a trusted window treatment shop based in Melville,…"
click at [717, 425] on div "Home Goods Store" at bounding box center [767, 429] width 360 height 17
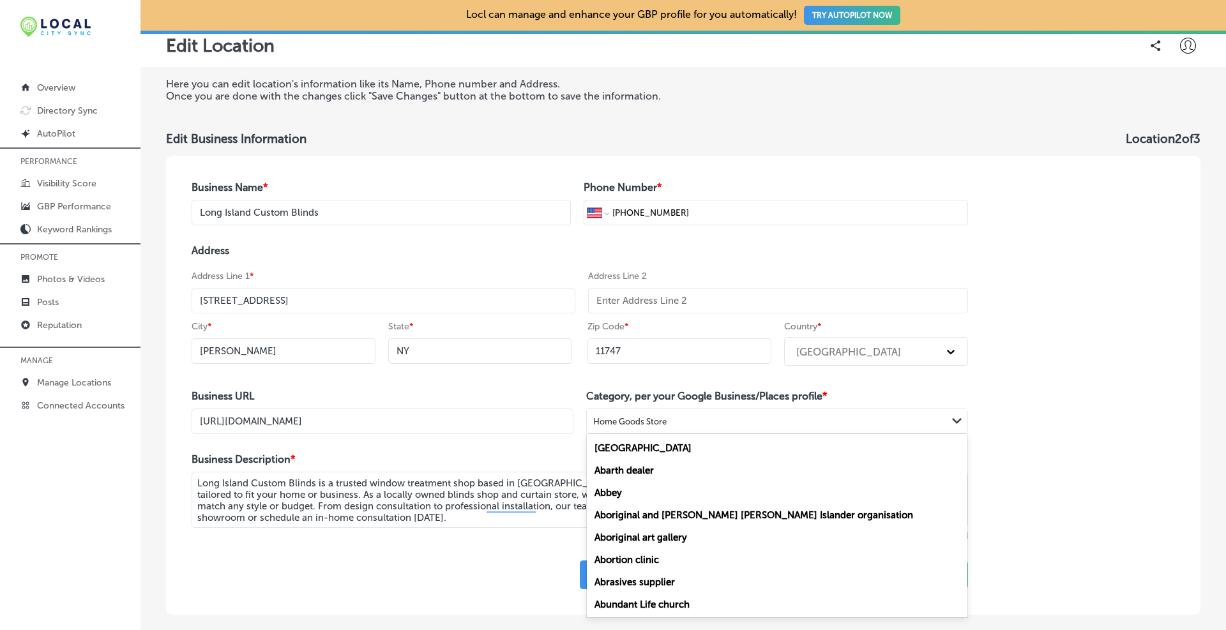
scroll to position [8, 0]
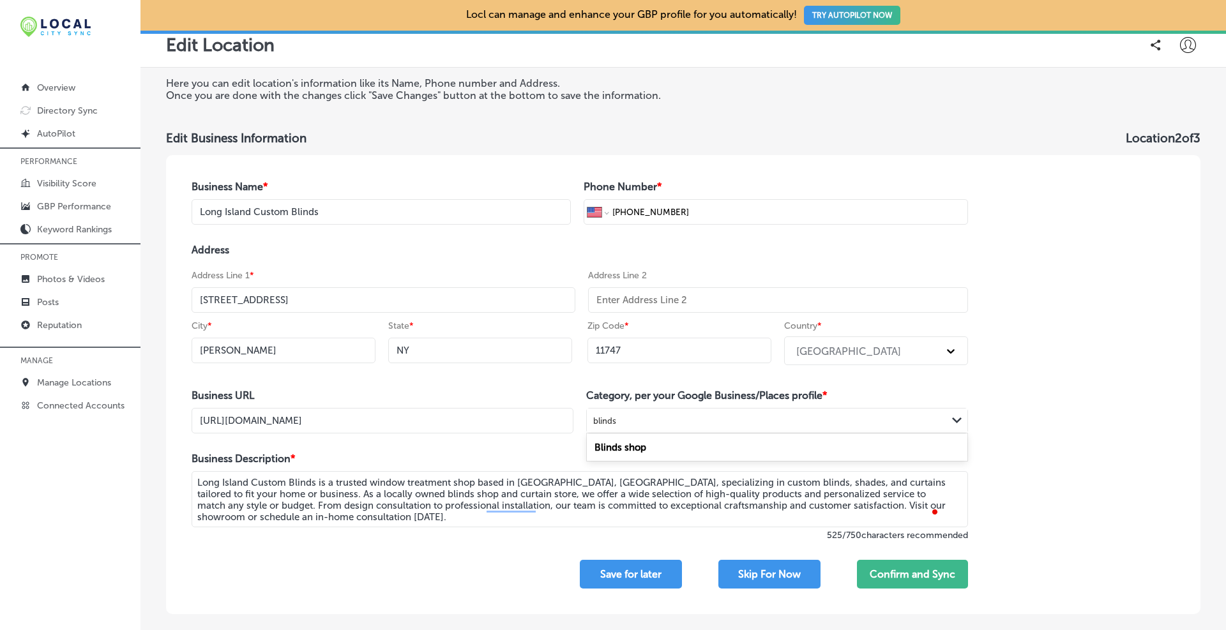
click at [639, 453] on label "Blinds shop" at bounding box center [620, 447] width 52 height 11
type input "blinds"
click at [269, 295] on input "445, Ste25, Broadhollow Road" at bounding box center [384, 300] width 384 height 26
paste input "Broadhollow Rd Ste25"
type input "445 Broadhollow Rd Ste25"
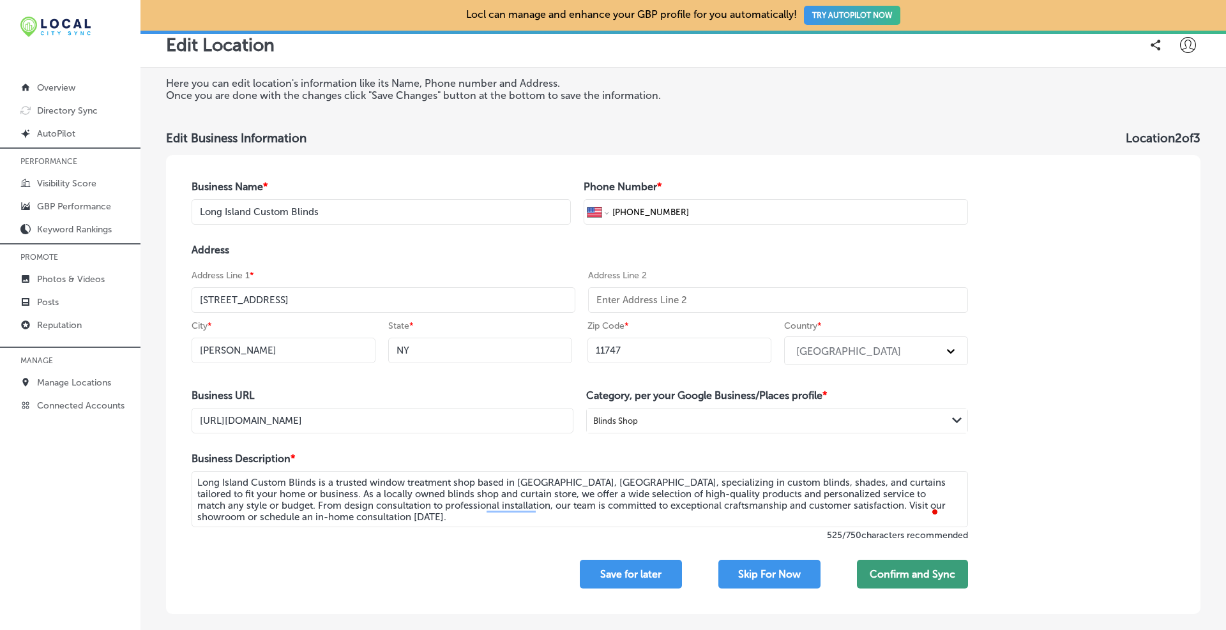
click at [910, 572] on button "Confirm and Sync" at bounding box center [912, 574] width 111 height 29
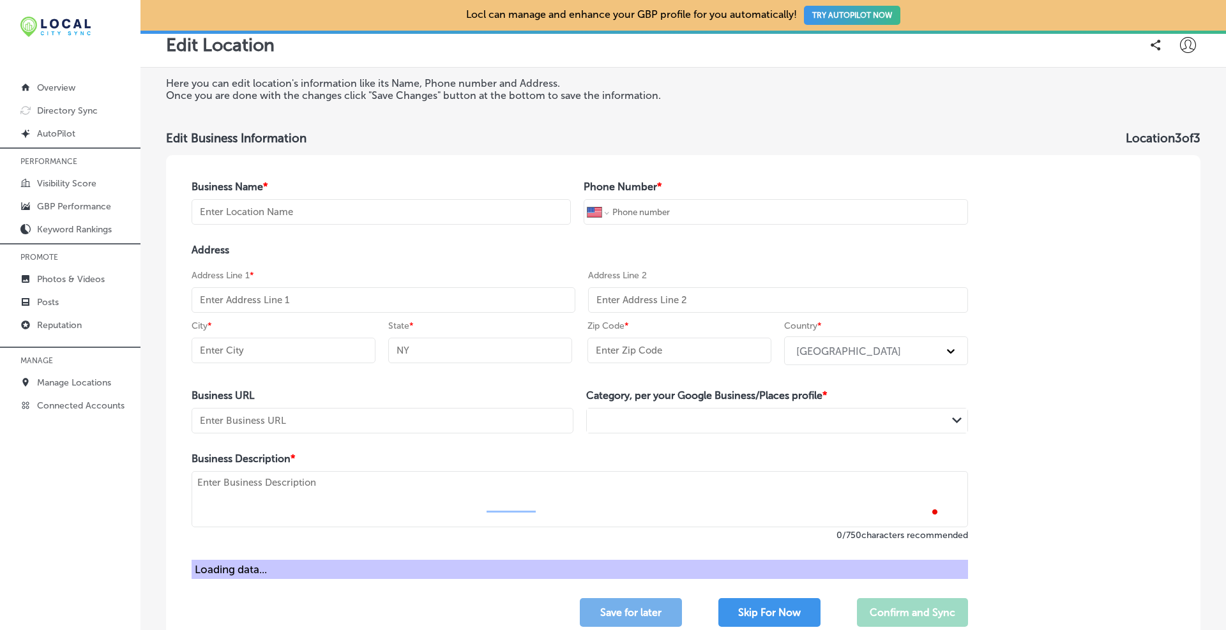
type input "Long Island Custom Blinds"
type input "+1 516 580 1958"
type input "43, #300, Glen Cove Road"
type input "Greenvale"
type input "NY"
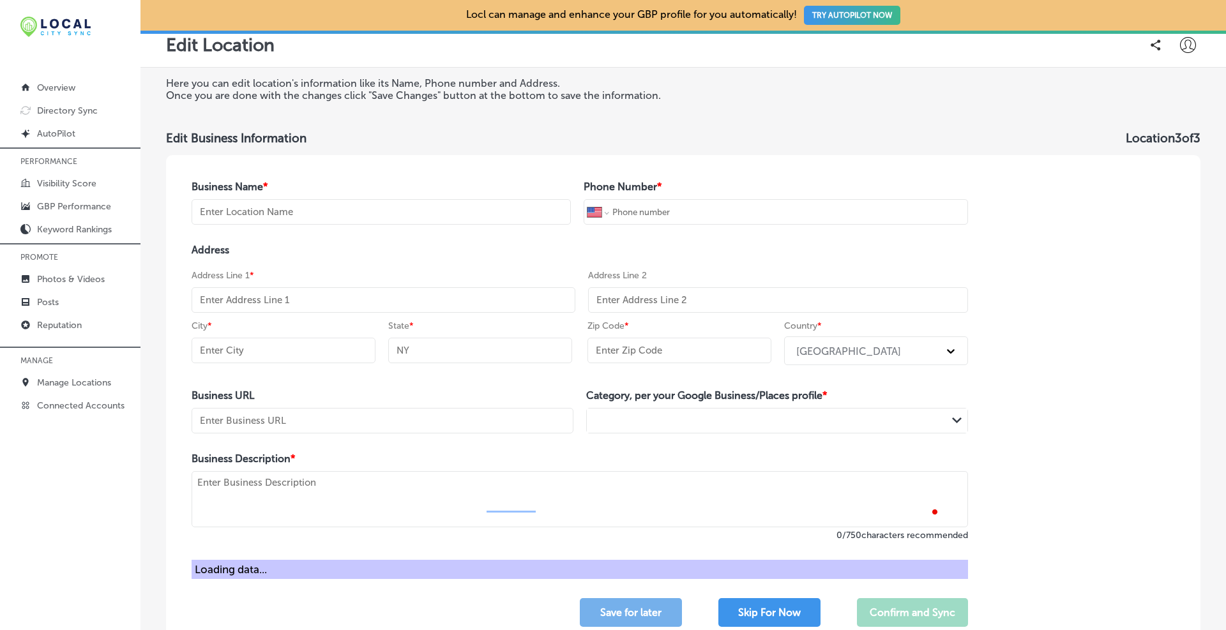
type input "11548"
type input "https://longislandcustomblinds.com/window-blinds-greenvale"
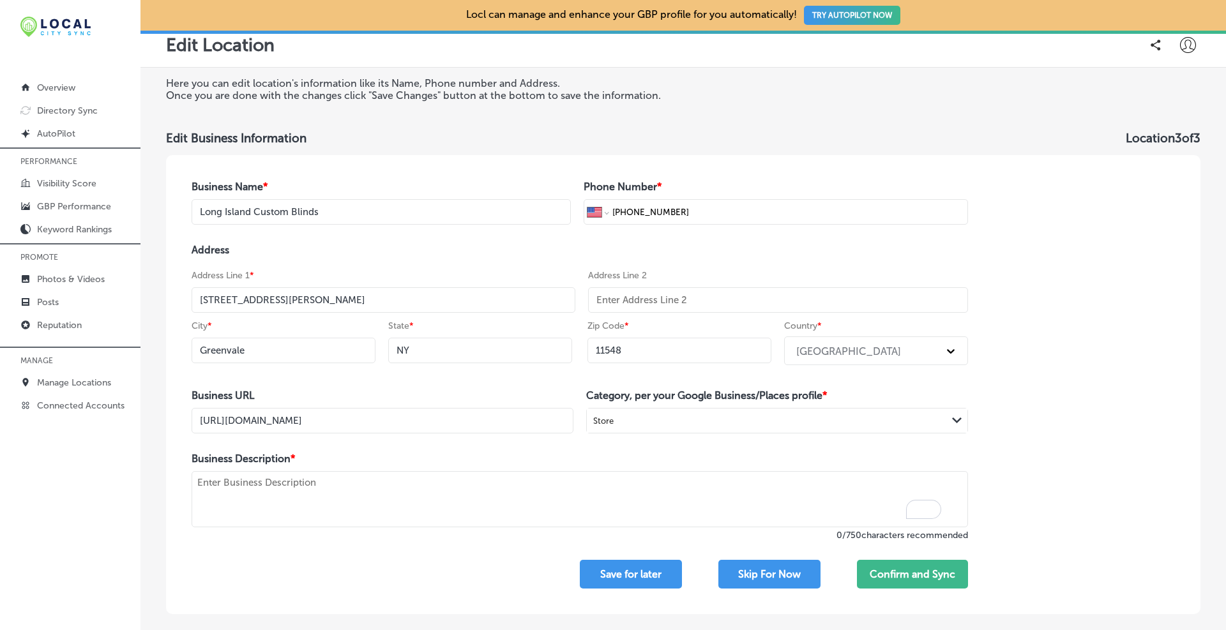
click at [261, 492] on textarea "To enrich screen reader interactions, please activate Accessibility in Grammarl…" at bounding box center [580, 499] width 776 height 56
paste textarea "Long Island Custom Blinds is a trusted window treatment shop based in Greenvale…"
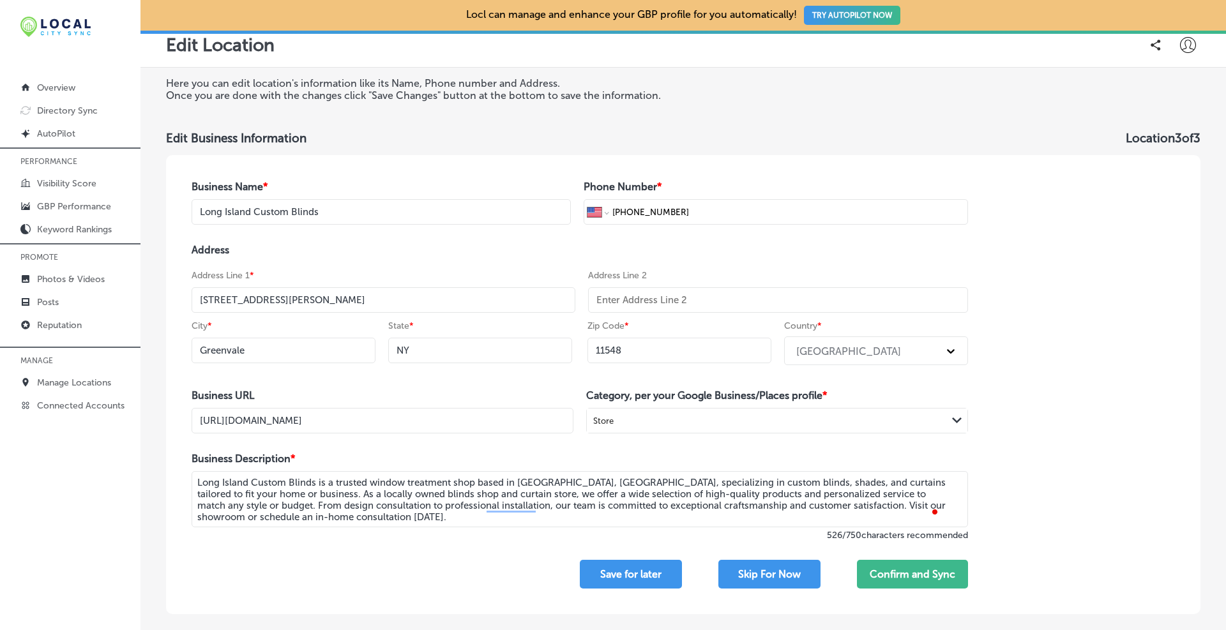
type textarea "Long Island Custom Blinds is a trusted window treatment shop based in Greenvale…"
click at [636, 421] on div "Store" at bounding box center [767, 421] width 360 height 17
click at [637, 455] on div "Blinds shop" at bounding box center [777, 447] width 381 height 22
type input "blinds"
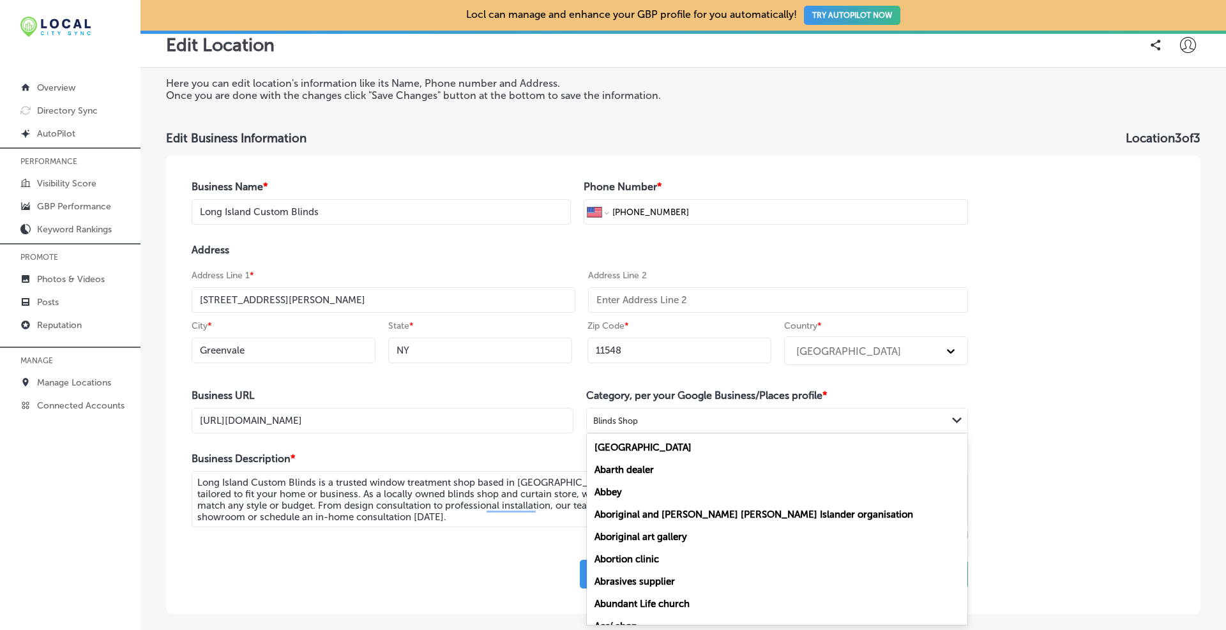
click at [633, 420] on div "Blinds Shop" at bounding box center [615, 421] width 45 height 10
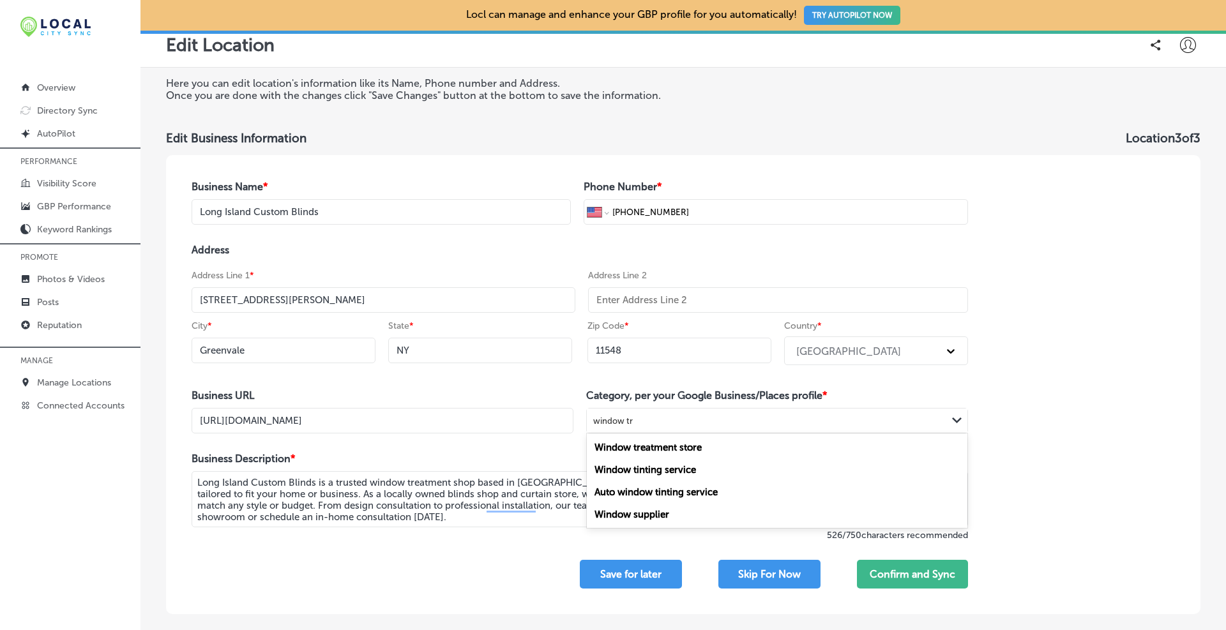
click at [667, 448] on label "Window treatment store" at bounding box center [647, 447] width 107 height 11
type input "window tr"
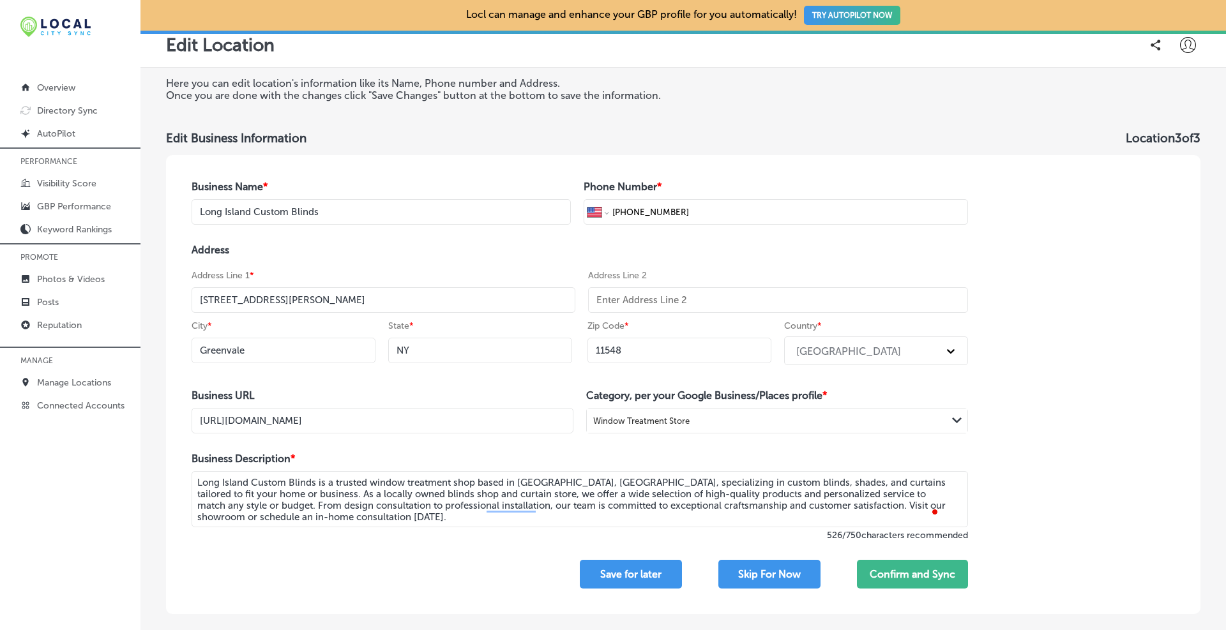
click at [266, 301] on input "43, #300, Glen Cove Road" at bounding box center [384, 300] width 384 height 26
paste input "Glen Cove Rd #300"
type input "43 Glen Cove Rd #300"
click at [939, 573] on button "Confirm and Sync" at bounding box center [912, 574] width 111 height 29
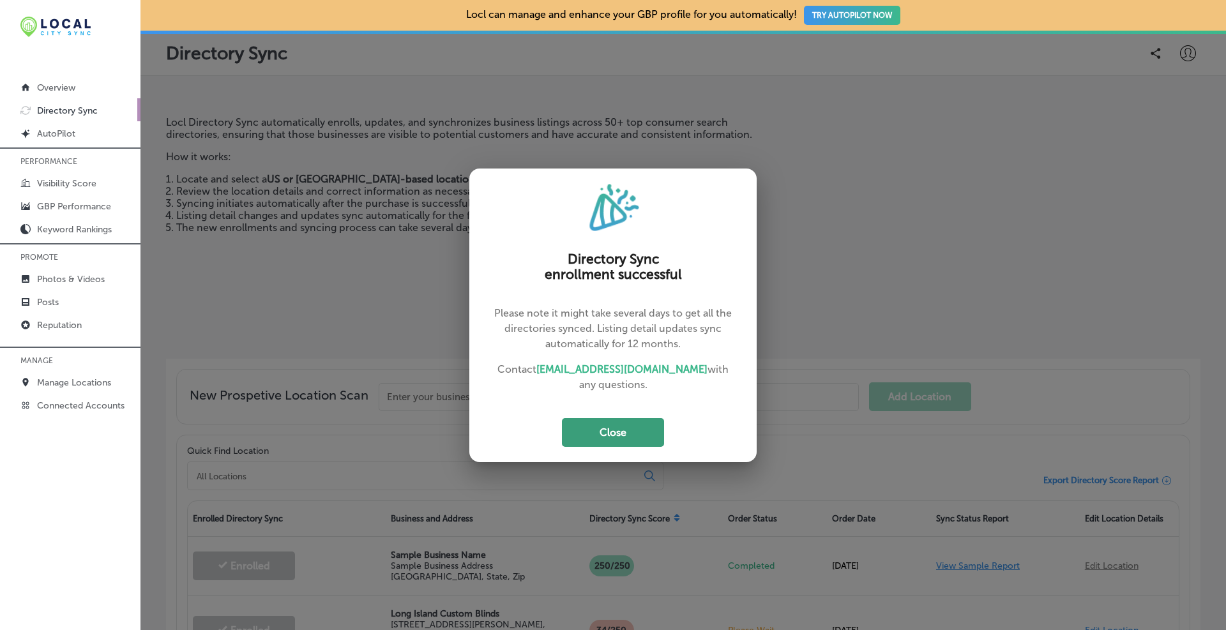
click at [636, 427] on button "Close" at bounding box center [613, 432] width 102 height 29
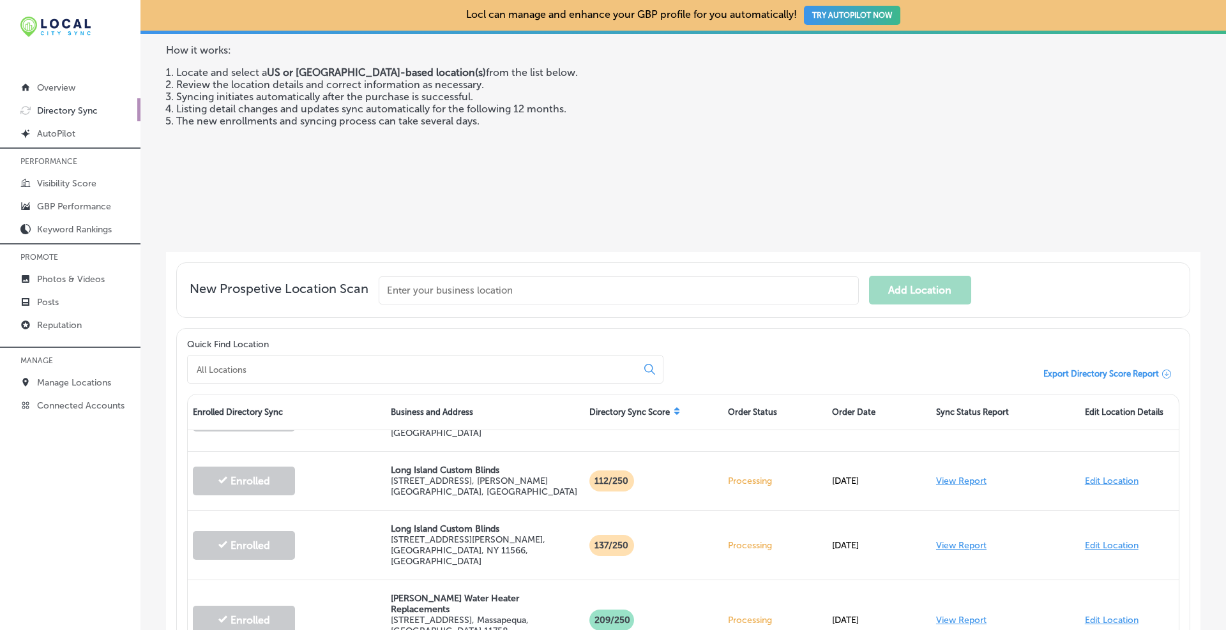
scroll to position [213, 0]
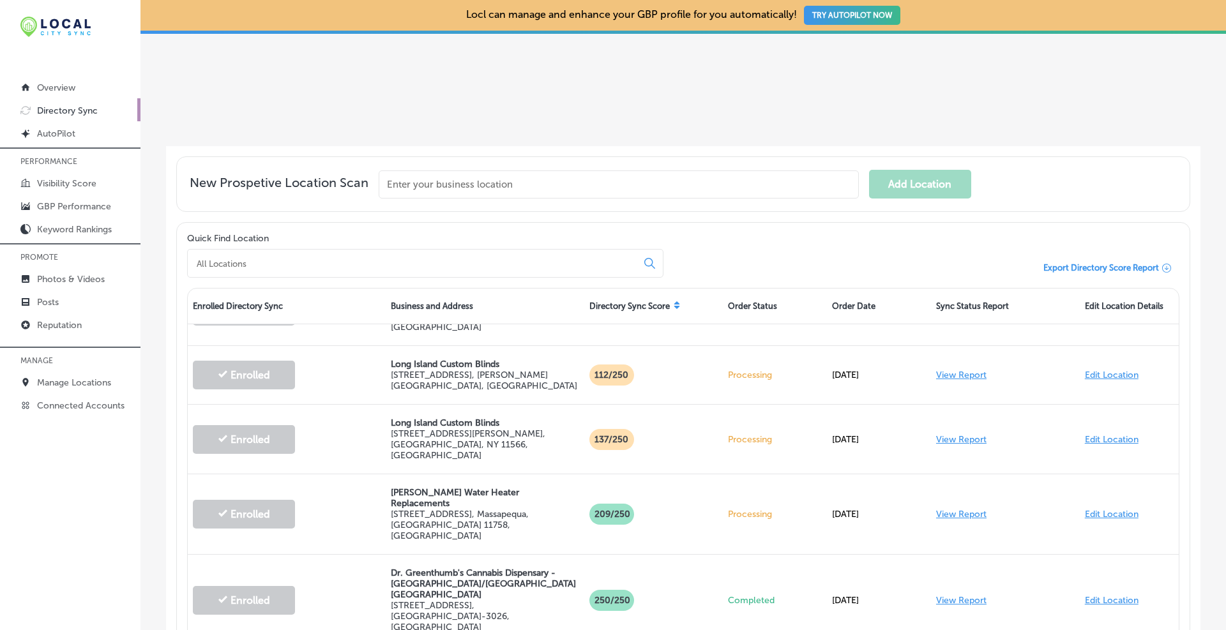
click at [305, 269] on div at bounding box center [425, 263] width 476 height 29
click at [303, 261] on input at bounding box center [414, 263] width 439 height 11
paste input "Long Island Custom Blinds"
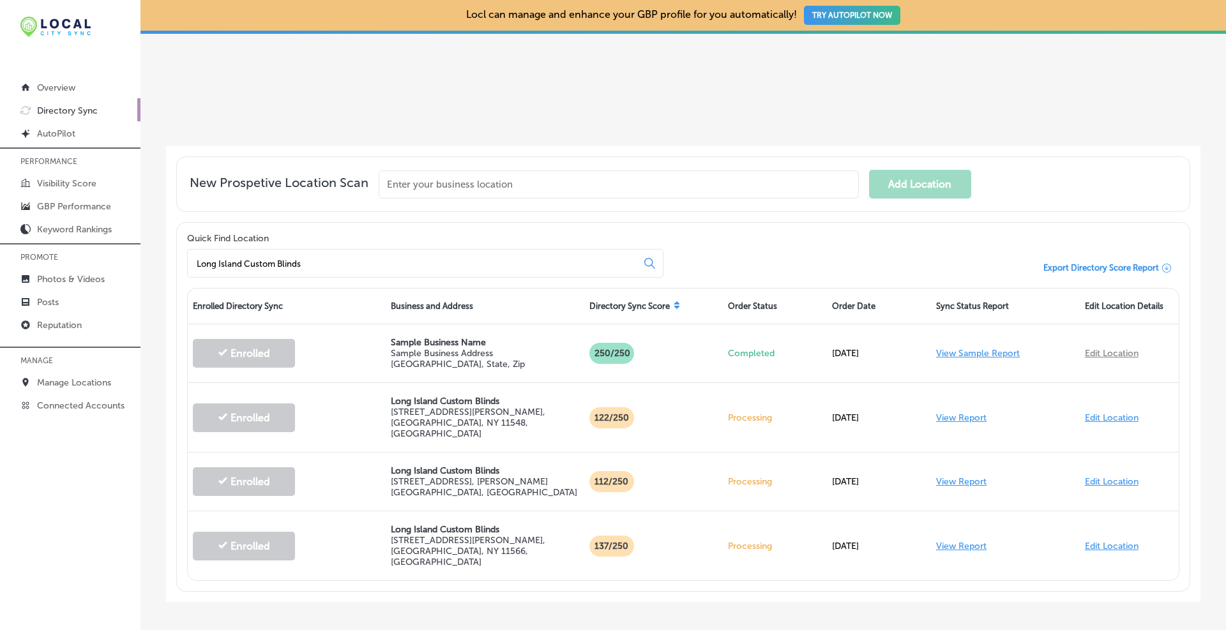
click at [337, 258] on input "Long Island Custom Blinds" at bounding box center [414, 263] width 439 height 11
drag, startPoint x: 337, startPoint y: 257, endPoint x: 131, endPoint y: 231, distance: 207.2
click at [131, 231] on div "iconmonstr-menu-thin copy Created with Sketch. Overview Directory Sync Created …" at bounding box center [613, 315] width 1226 height 630
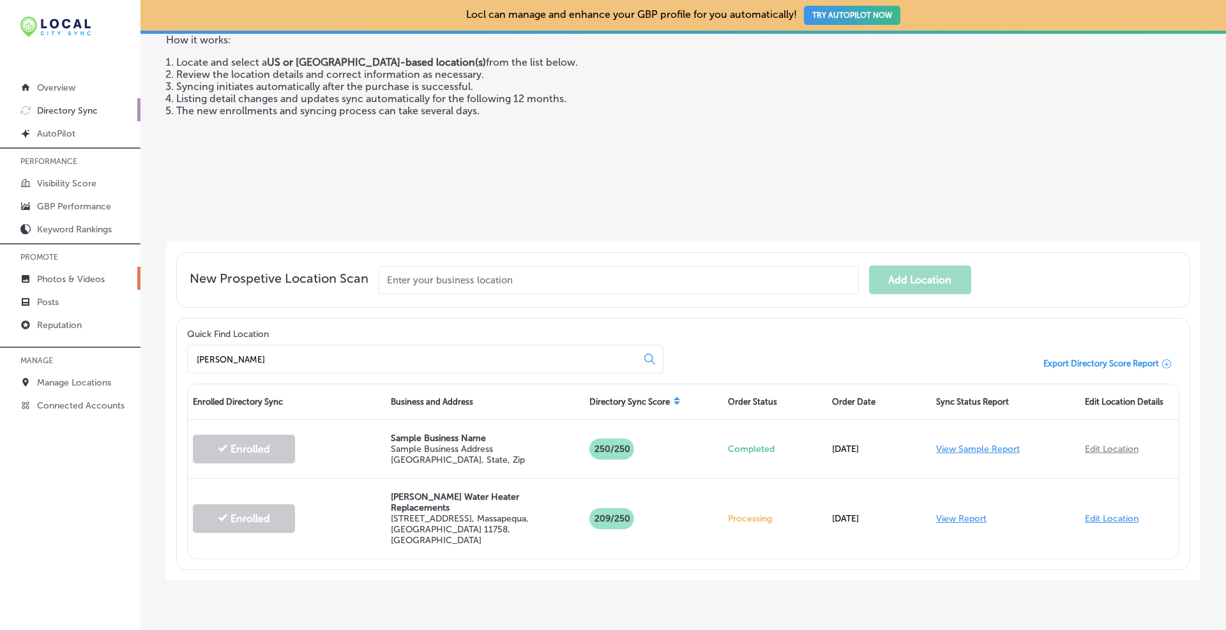
scroll to position [130, 0]
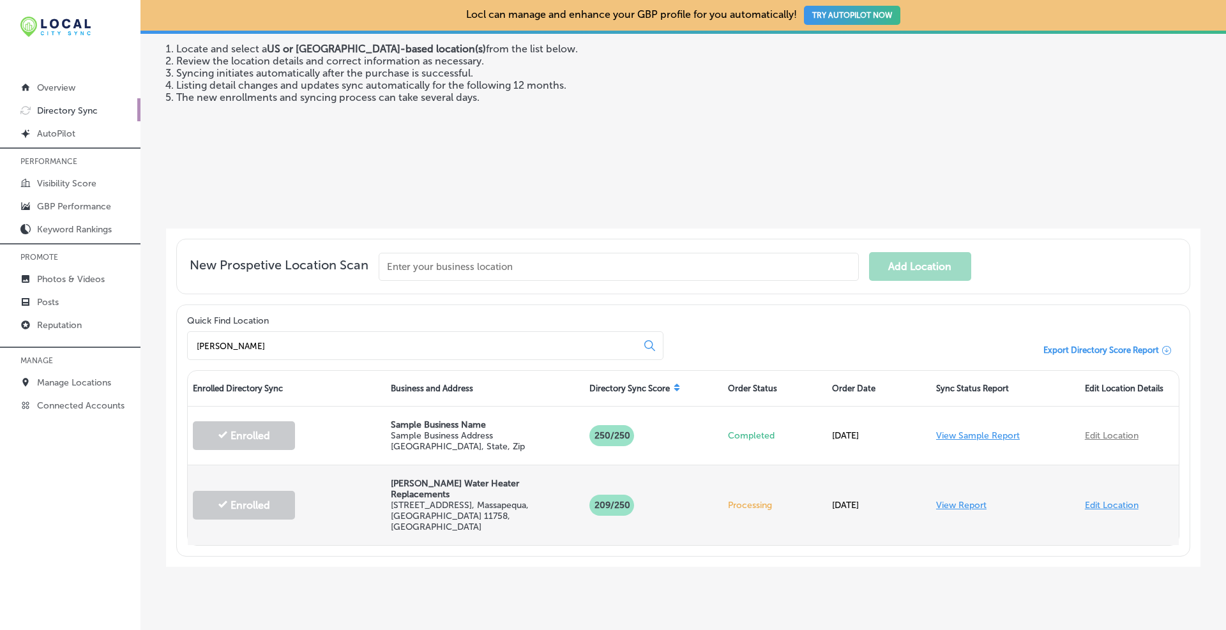
type input "drakos"
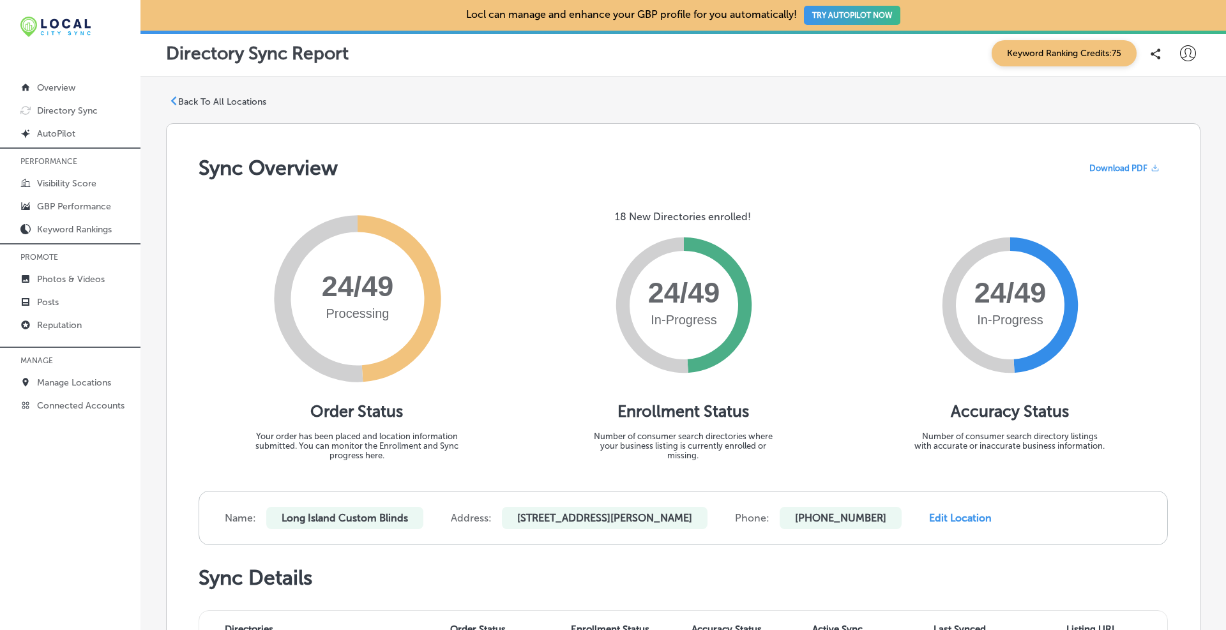
click at [1111, 169] on span "Download PDF" at bounding box center [1118, 168] width 58 height 10
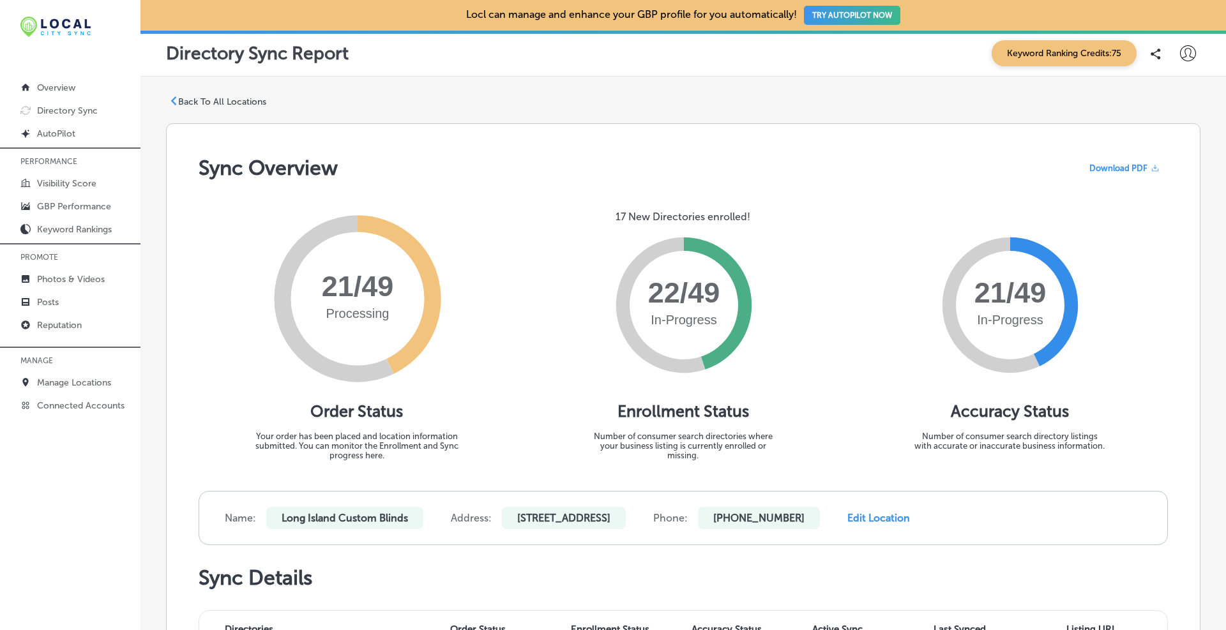
click at [1120, 165] on span "Download PDF" at bounding box center [1118, 168] width 58 height 10
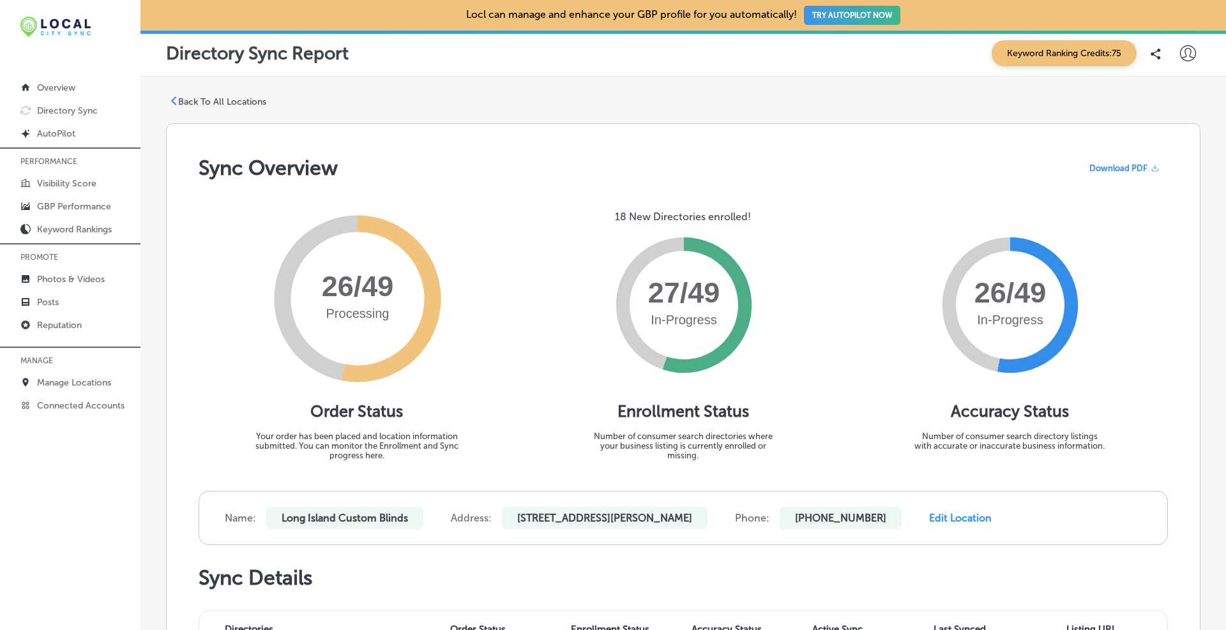
click at [1140, 167] on div "Download PDF" at bounding box center [1124, 168] width 87 height 20
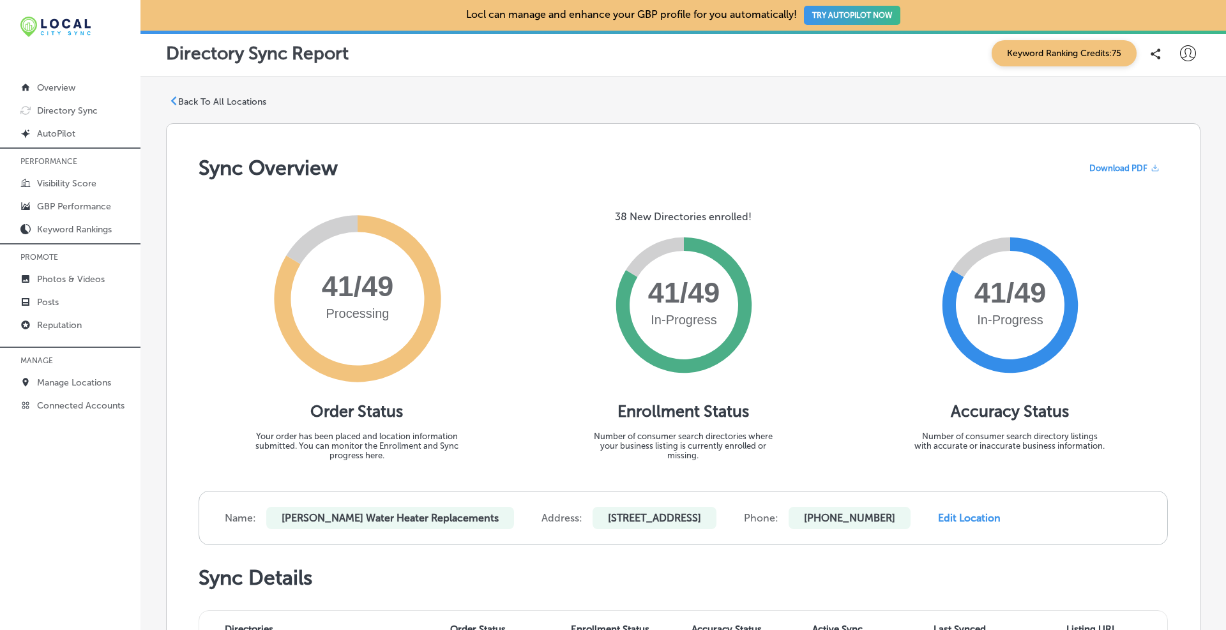
click at [1110, 170] on span "Download PDF" at bounding box center [1118, 168] width 58 height 10
click at [704, 516] on p "[STREET_ADDRESS]" at bounding box center [655, 518] width 124 height 22
copy p "Massapequa"
